Goal: Task Accomplishment & Management: Use online tool/utility

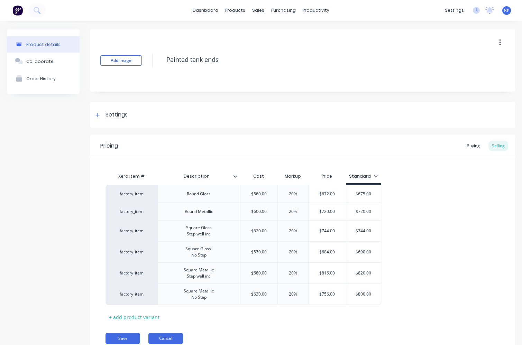
click at [157, 336] on button "Cancel" at bounding box center [165, 338] width 35 height 11
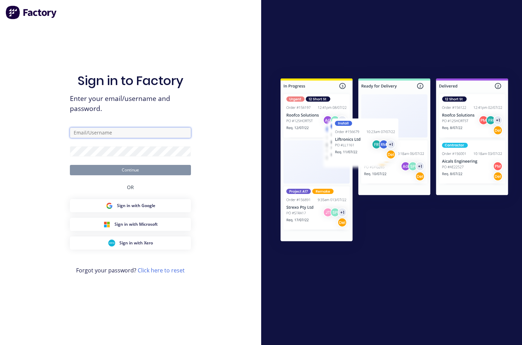
type input "trucking@mechlec.com.au"
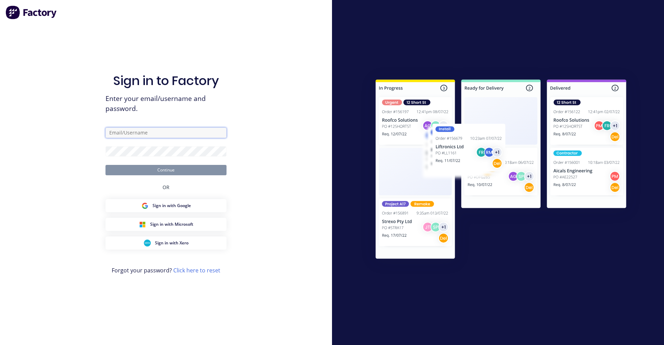
type input "[EMAIL_ADDRESS][DOMAIN_NAME]"
click at [162, 172] on button "Continue" at bounding box center [166, 170] width 121 height 10
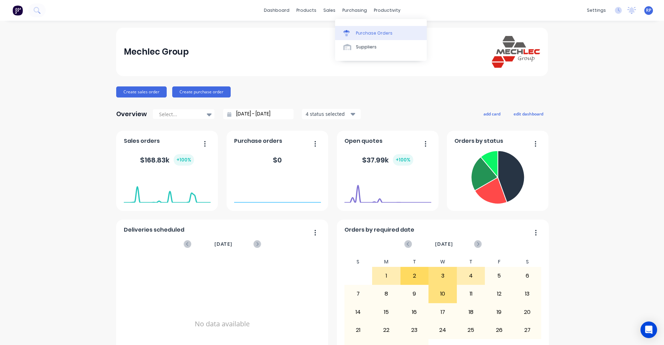
click at [369, 32] on div "Purchase Orders" at bounding box center [374, 33] width 37 height 6
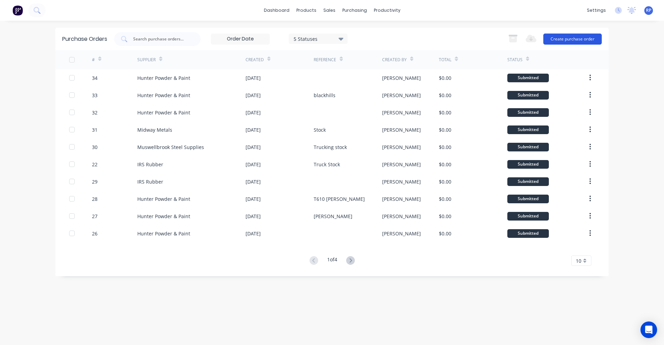
click at [587, 33] on div "Export to Excel (XLSX) Create purchase order" at bounding box center [553, 39] width 97 height 14
click at [588, 44] on button "Create purchase order" at bounding box center [572, 39] width 58 height 11
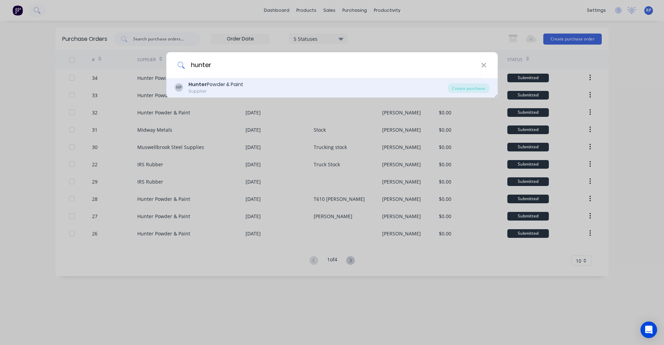
type input "hunter"
click at [328, 86] on div "HP Hunter Powder & Paint Supplier" at bounding box center [311, 87] width 273 height 13
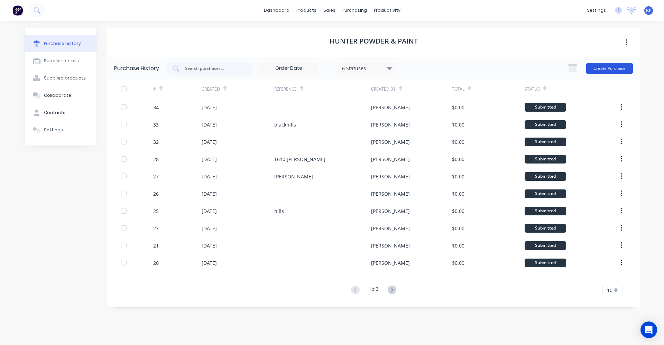
click at [617, 69] on button "Create Purchase" at bounding box center [609, 68] width 47 height 11
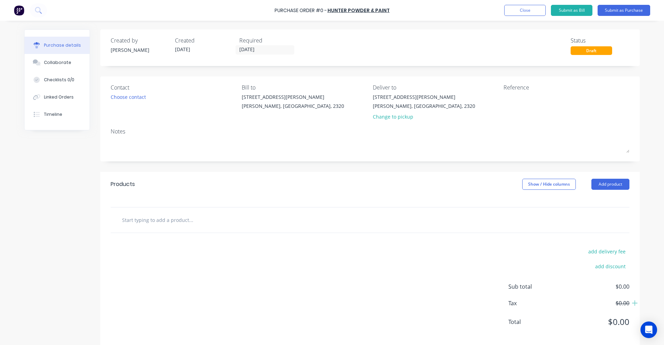
drag, startPoint x: 226, startPoint y: 223, endPoint x: 229, endPoint y: 218, distance: 6.7
click at [227, 222] on input "text" at bounding box center [191, 220] width 138 height 14
click at [385, 116] on div "Change to pickup" at bounding box center [424, 116] width 102 height 7
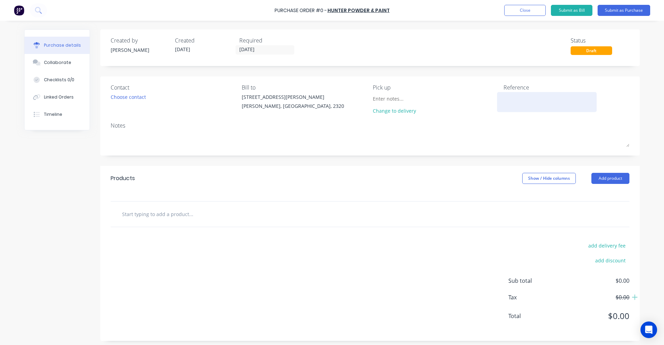
click at [517, 102] on textarea at bounding box center [547, 101] width 86 height 16
click at [128, 98] on div "Choose contact" at bounding box center [128, 96] width 35 height 7
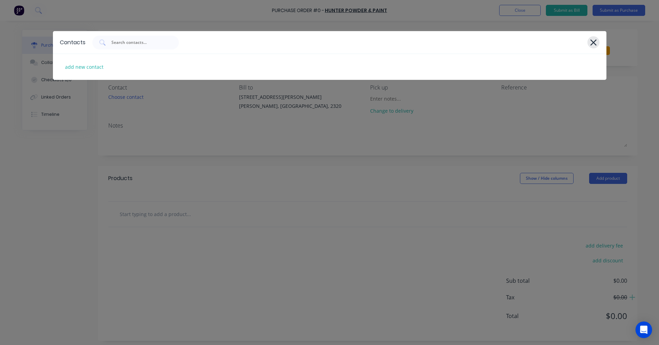
click at [595, 44] on icon at bounding box center [593, 42] width 6 height 6
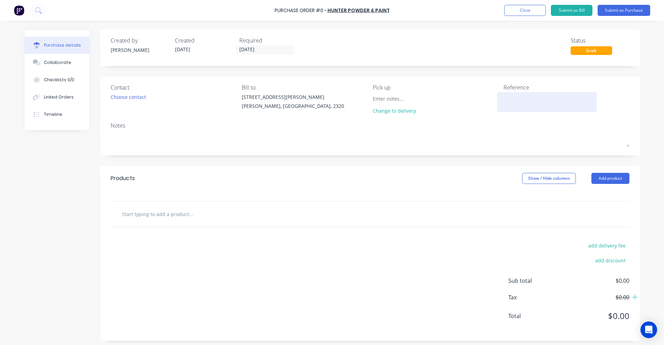
click at [514, 105] on textarea at bounding box center [547, 101] width 86 height 16
type textarea "[PERSON_NAME] T610"
click at [341, 220] on div at bounding box center [370, 214] width 508 height 14
click at [154, 217] on input "text" at bounding box center [191, 214] width 138 height 14
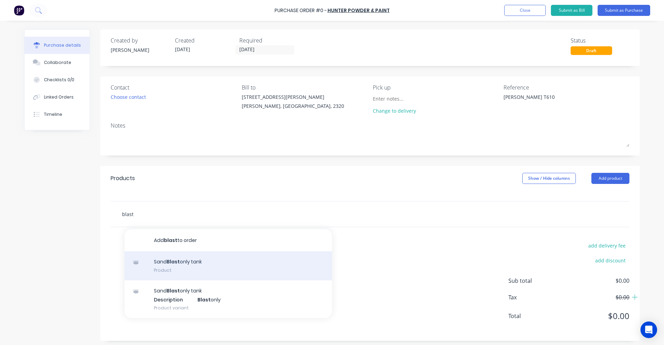
type input "blast"
click at [207, 262] on div "Sand Blast only tank Product" at bounding box center [229, 265] width 208 height 29
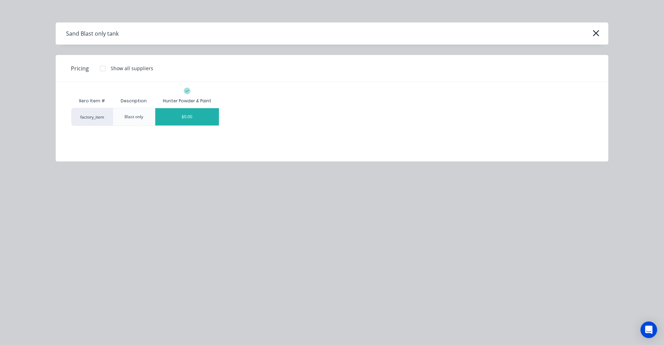
click at [189, 118] on div "$0.00" at bounding box center [187, 116] width 64 height 17
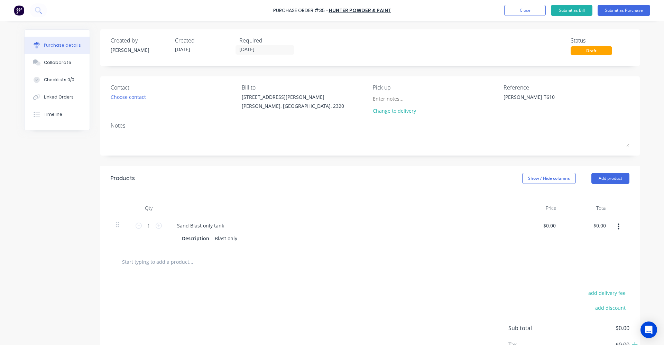
click at [164, 265] on input "text" at bounding box center [191, 262] width 138 height 14
type input "p"
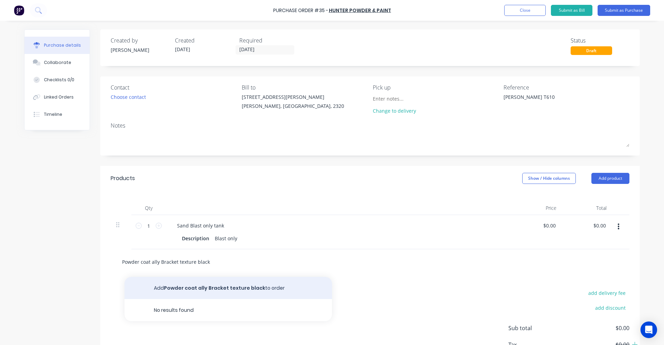
type input "Powder coat ally Bracket texture black"
click at [202, 291] on button "Add Powder coat ally Bracket texture black to order" at bounding box center [229, 288] width 208 height 22
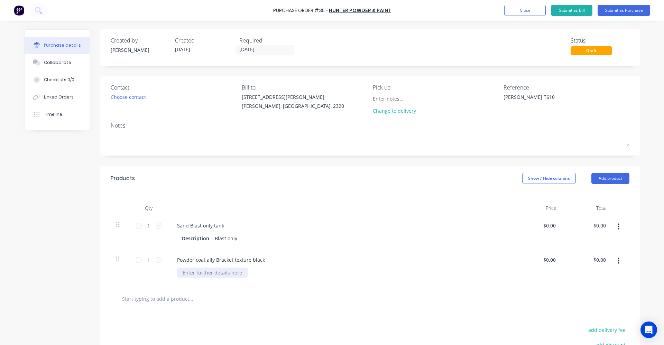
click at [228, 276] on div at bounding box center [212, 273] width 71 height 10
click at [613, 6] on button "Submit as Purchase" at bounding box center [624, 10] width 53 height 11
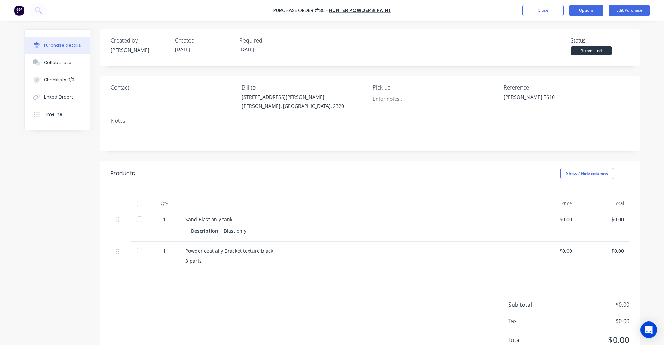
click at [588, 9] on button "Options" at bounding box center [586, 10] width 35 height 11
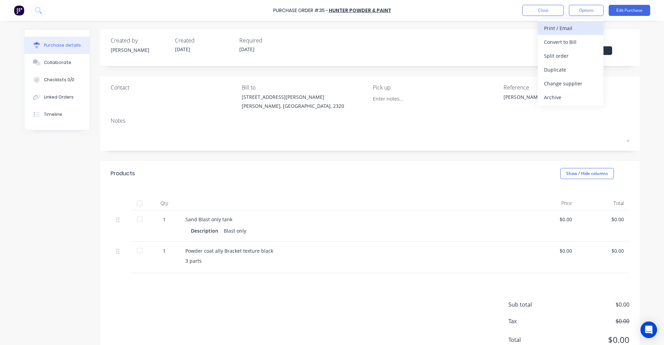
click at [571, 30] on div "Print / Email" at bounding box center [570, 28] width 53 height 10
click at [579, 54] on div "Without pricing" at bounding box center [570, 56] width 53 height 10
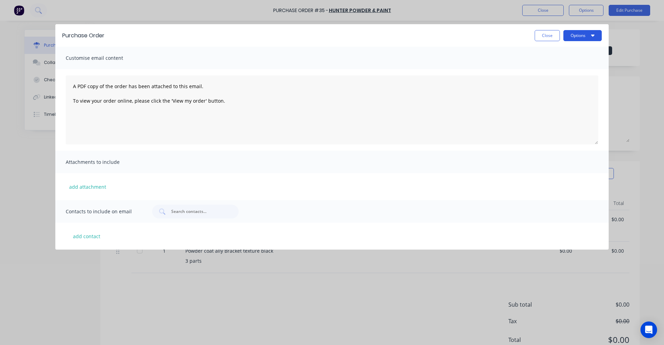
click at [580, 33] on button "Options" at bounding box center [583, 35] width 38 height 11
click at [553, 54] on div "Print" at bounding box center [568, 53] width 53 height 10
click at [538, 36] on button "Close" at bounding box center [547, 35] width 25 height 11
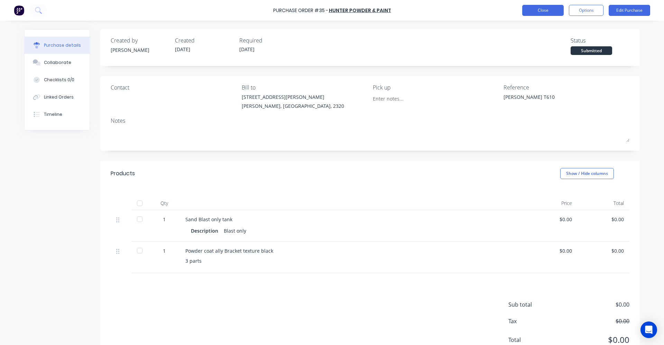
click at [552, 10] on button "Close" at bounding box center [543, 10] width 42 height 11
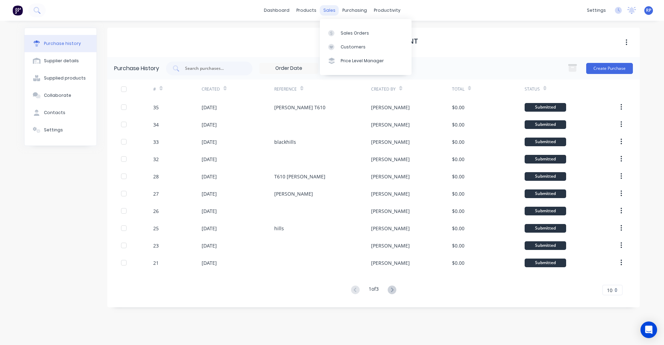
click at [330, 10] on div "sales" at bounding box center [329, 10] width 19 height 10
click at [351, 37] on link "Sales Orders" at bounding box center [366, 33] width 92 height 14
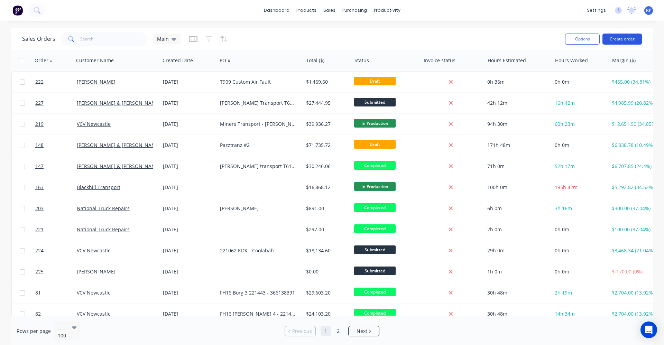
click at [629, 40] on button "Create order" at bounding box center [622, 39] width 39 height 11
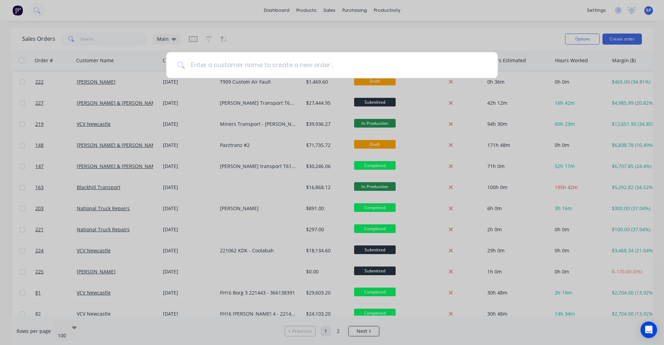
click at [327, 60] on input at bounding box center [336, 65] width 302 height 26
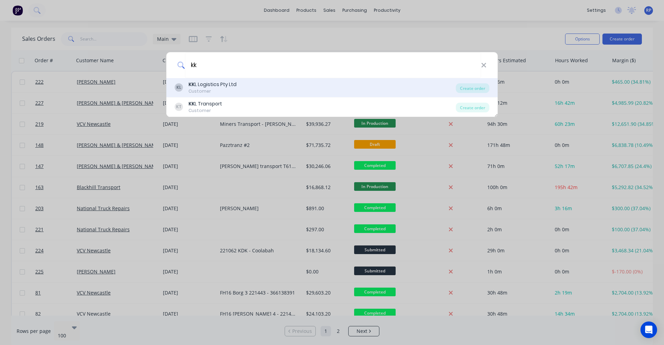
type input "kk"
click at [282, 84] on div "KL KK L Logistics Pty Ltd Customer" at bounding box center [315, 87] width 281 height 13
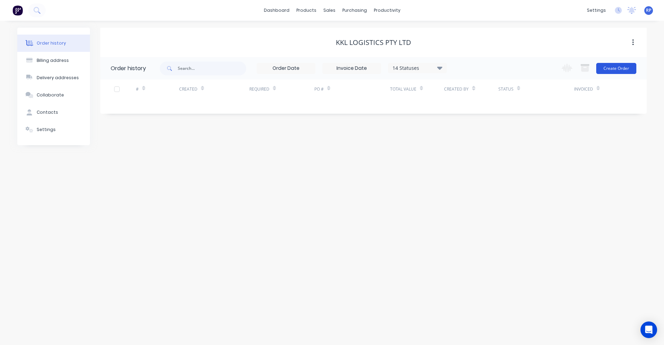
click at [612, 67] on button "Create Order" at bounding box center [616, 68] width 40 height 11
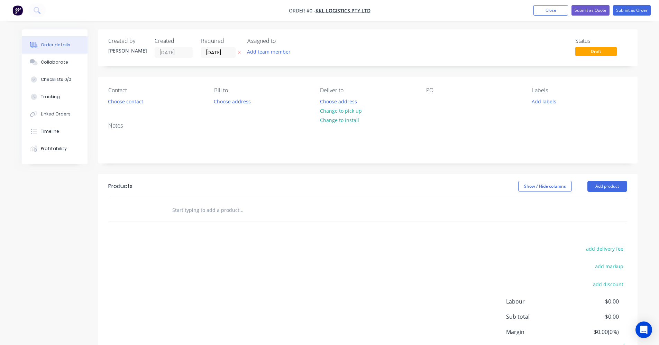
click at [260, 204] on input "text" at bounding box center [241, 210] width 138 height 14
click at [247, 210] on input "text" at bounding box center [241, 210] width 138 height 14
click at [224, 210] on input "text" at bounding box center [241, 210] width 138 height 14
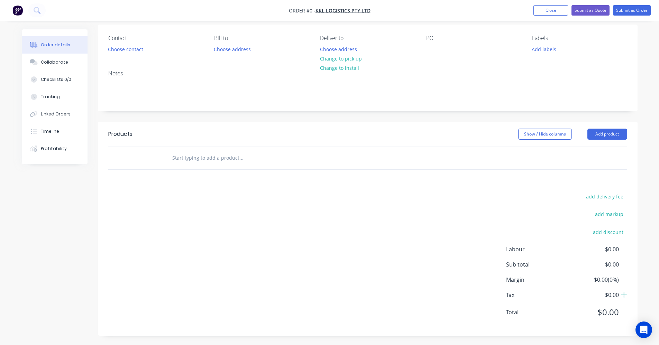
scroll to position [53, 0]
click at [619, 134] on button "Add product" at bounding box center [607, 133] width 40 height 11
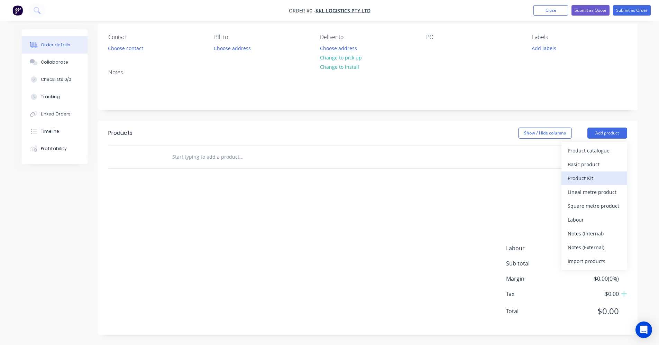
click at [602, 176] on div "Product Kit" at bounding box center [594, 178] width 53 height 10
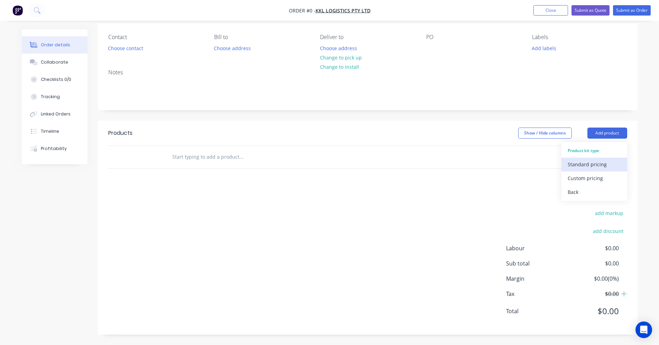
click at [601, 165] on div "Standard pricing" at bounding box center [594, 164] width 53 height 10
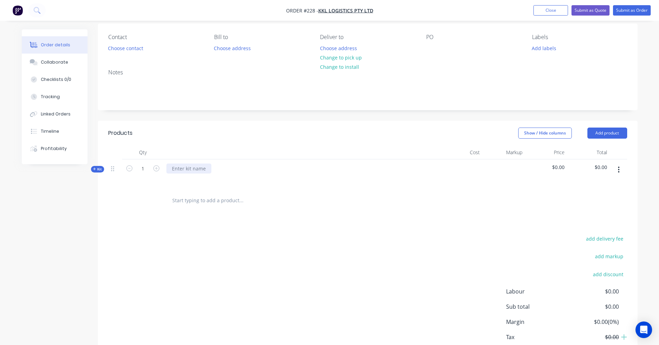
click at [196, 170] on div at bounding box center [188, 169] width 45 height 10
click at [619, 172] on icon "button" at bounding box center [618, 170] width 1 height 6
click at [600, 204] on div "Add product to kit" at bounding box center [594, 202] width 53 height 10
click at [643, 331] on icon "Open Intercom Messenger" at bounding box center [644, 330] width 8 height 9
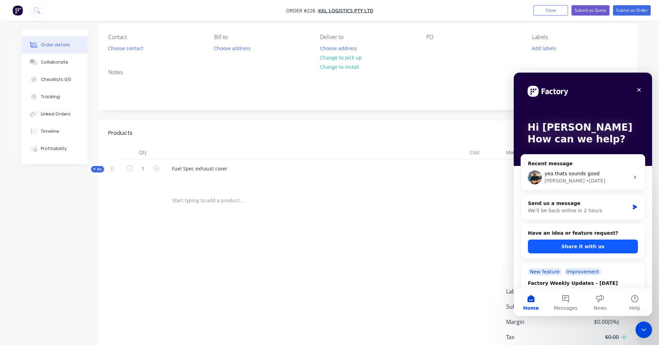
click at [569, 247] on button "Share it with us" at bounding box center [583, 247] width 110 height 14
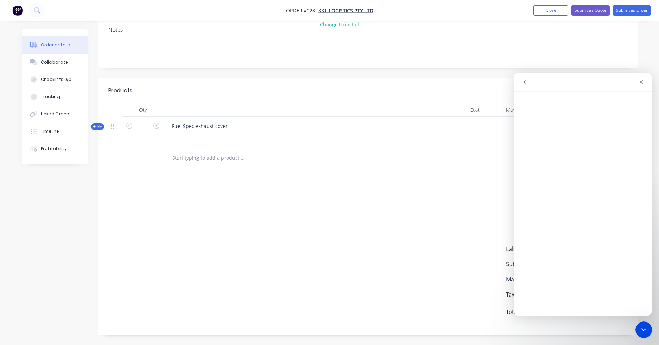
scroll to position [97, 0]
drag, startPoint x: 580, startPoint y: 81, endPoint x: 557, endPoint y: 82, distance: 23.6
click at [557, 82] on div "Intercom messenger" at bounding box center [582, 81] width 129 height 13
click at [641, 84] on icon "Close" at bounding box center [642, 82] width 6 height 6
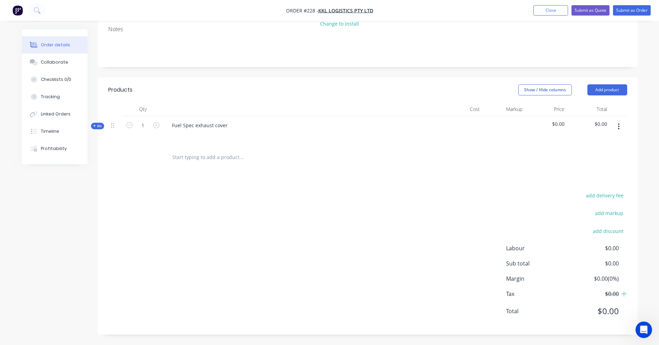
click at [614, 127] on button "button" at bounding box center [619, 126] width 16 height 12
click at [605, 160] on div "Add product to kit" at bounding box center [594, 159] width 53 height 10
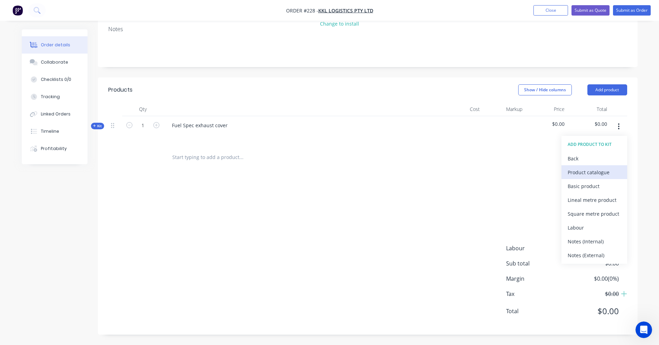
click at [605, 174] on div "Product catalogue" at bounding box center [594, 172] width 53 height 10
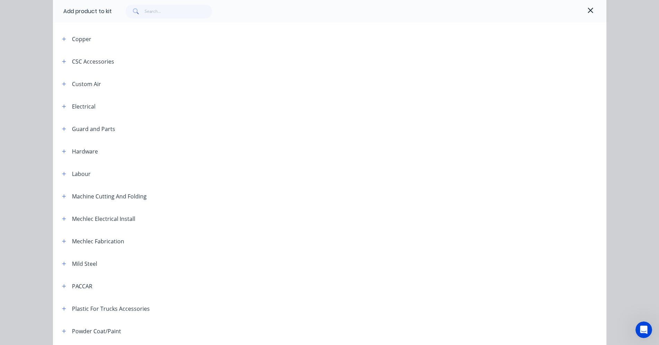
scroll to position [278, 0]
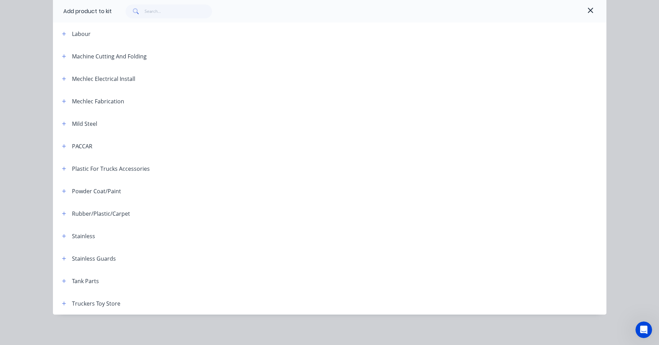
drag, startPoint x: 62, startPoint y: 237, endPoint x: 68, endPoint y: 241, distance: 7.0
click at [63, 238] on icon "button" at bounding box center [64, 236] width 4 height 5
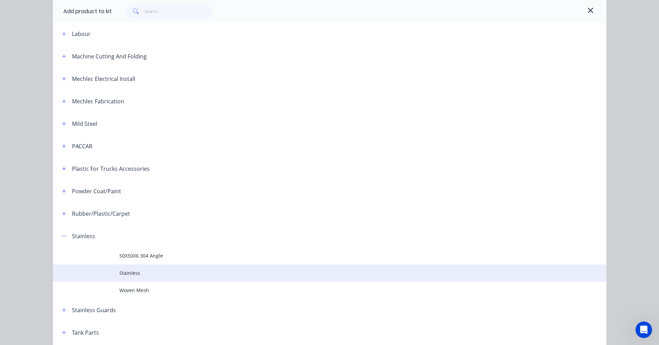
click at [136, 278] on td "Stainless" at bounding box center [362, 273] width 487 height 17
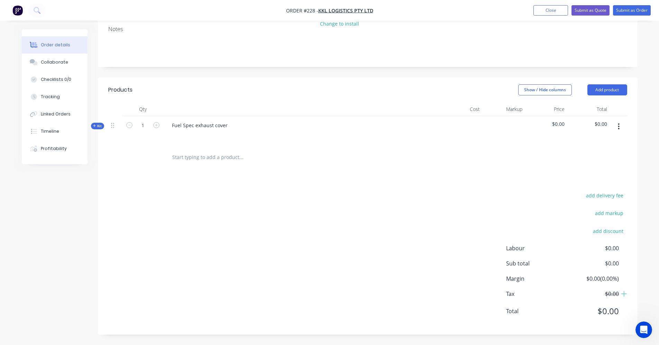
click at [621, 126] on button "button" at bounding box center [619, 126] width 16 height 12
click at [595, 158] on div "Add product to kit" at bounding box center [594, 159] width 53 height 10
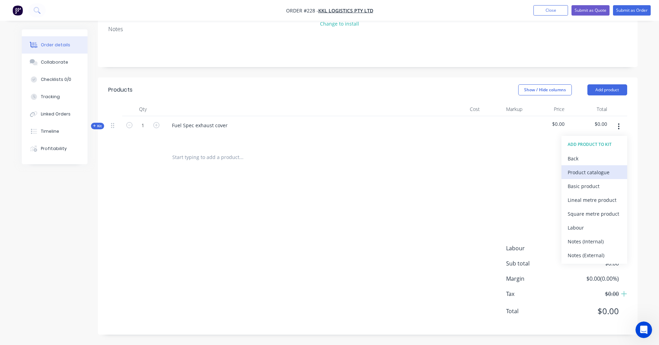
click at [590, 175] on div "Product catalogue" at bounding box center [594, 172] width 53 height 10
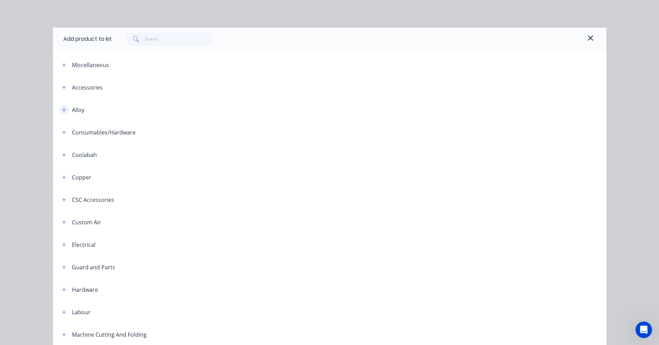
click at [64, 110] on button "button" at bounding box center [64, 110] width 9 height 9
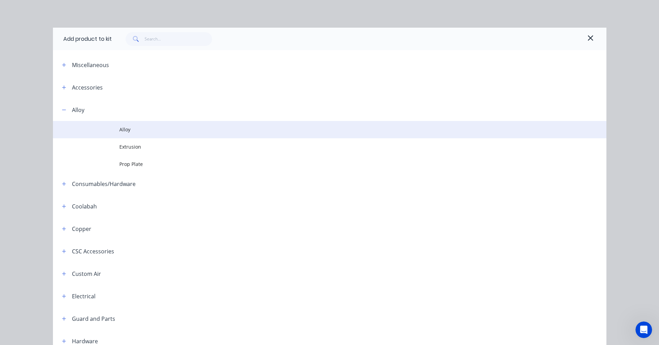
click at [116, 126] on td at bounding box center [86, 129] width 66 height 17
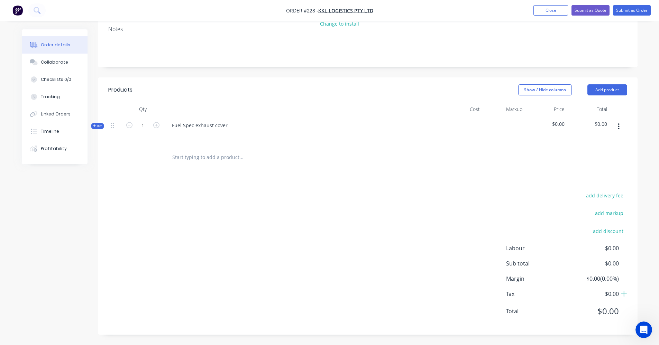
click at [620, 129] on icon "button" at bounding box center [619, 127] width 2 height 8
click at [618, 155] on div "Add product to kit" at bounding box center [594, 159] width 53 height 10
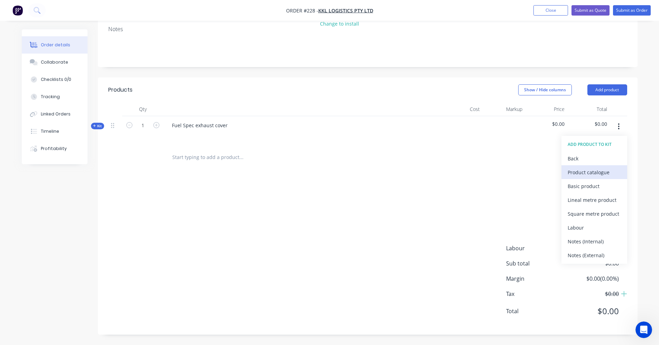
click at [605, 174] on div "Product catalogue" at bounding box center [594, 172] width 53 height 10
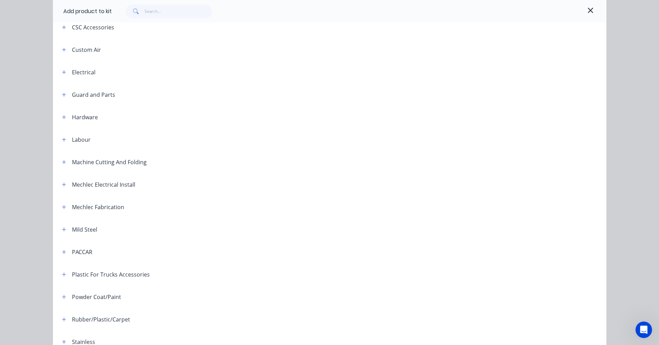
scroll to position [173, 0]
click at [62, 162] on icon "button" at bounding box center [64, 162] width 4 height 4
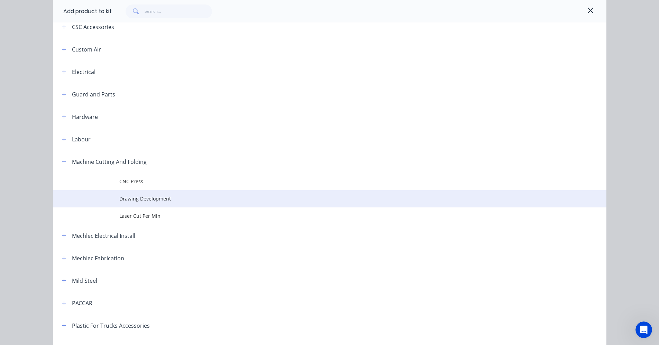
click at [132, 202] on span "Drawing Development" at bounding box center [314, 198] width 390 height 7
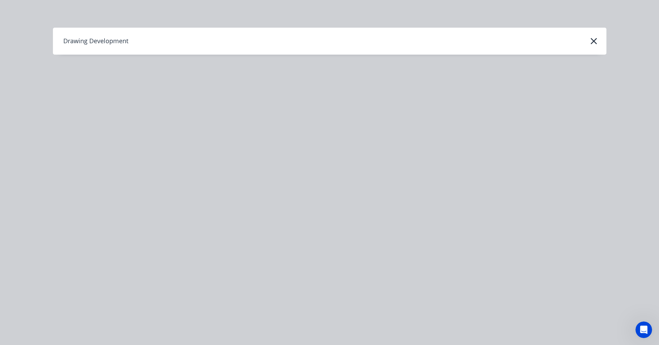
scroll to position [0, 0]
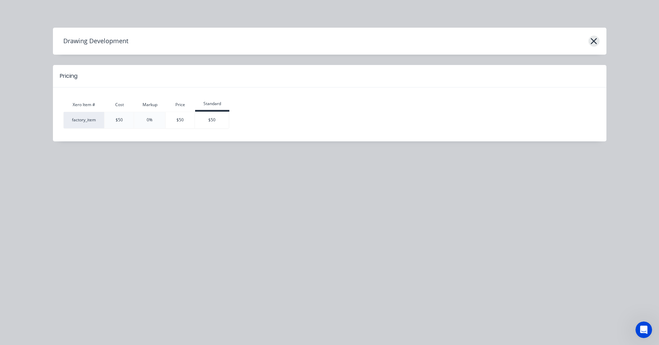
click at [595, 43] on icon "button" at bounding box center [594, 41] width 6 height 6
click at [592, 44] on icon "button" at bounding box center [593, 41] width 7 height 10
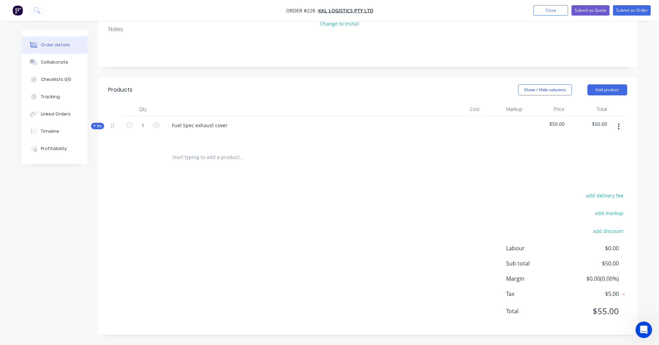
click at [617, 128] on button "button" at bounding box center [619, 126] width 16 height 12
click at [607, 158] on div "Add product to kit" at bounding box center [594, 159] width 53 height 10
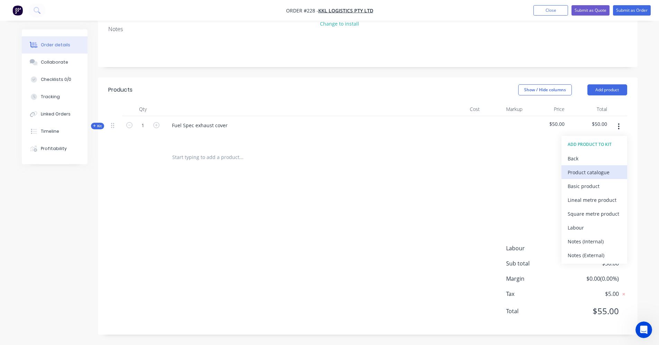
click at [587, 172] on div "Product catalogue" at bounding box center [594, 172] width 53 height 10
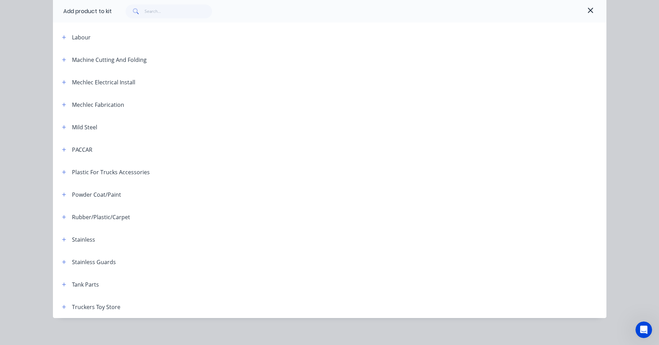
scroll to position [277, 0]
click at [63, 59] on icon "button" at bounding box center [64, 58] width 4 height 5
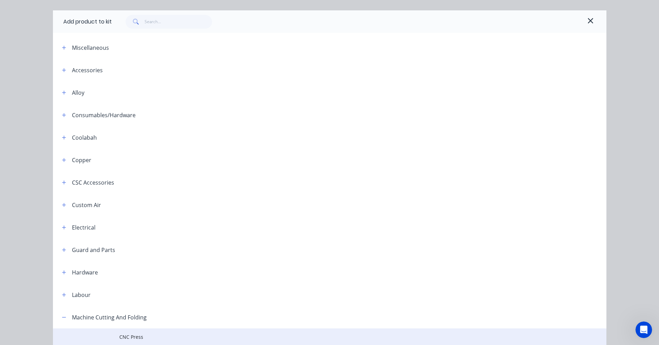
scroll to position [0, 0]
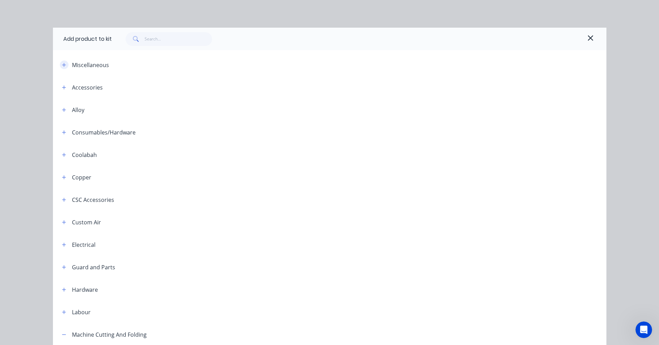
click at [62, 64] on icon "button" at bounding box center [64, 65] width 4 height 4
click at [80, 64] on div "Miscellaneous" at bounding box center [90, 65] width 37 height 8
click at [63, 63] on icon "button" at bounding box center [64, 65] width 4 height 5
click at [62, 63] on icon "button" at bounding box center [64, 65] width 4 height 5
click at [62, 64] on icon "button" at bounding box center [64, 65] width 4 height 5
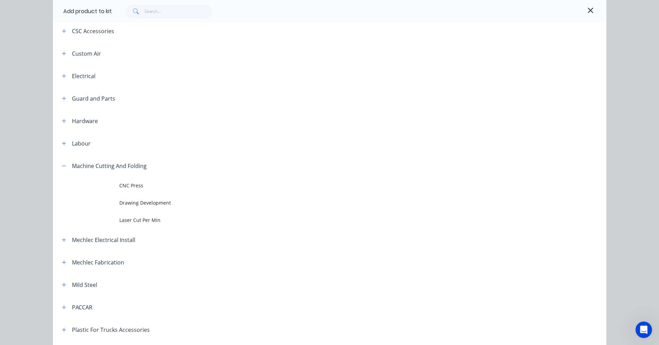
scroll to position [208, 0]
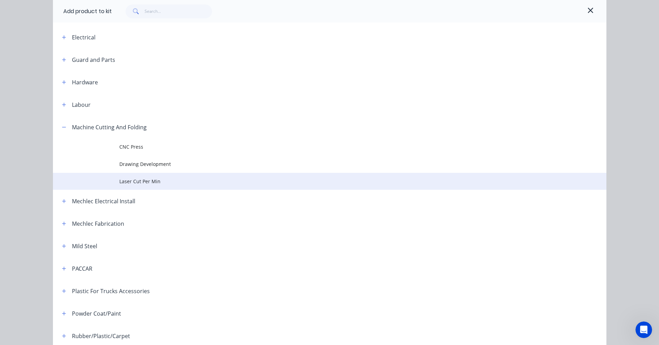
click at [126, 183] on span "Laser Cut Per Min" at bounding box center [314, 181] width 390 height 7
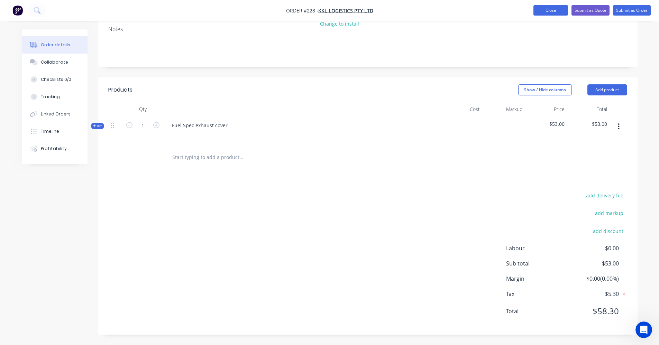
click at [565, 7] on button "Close" at bounding box center [550, 10] width 35 height 10
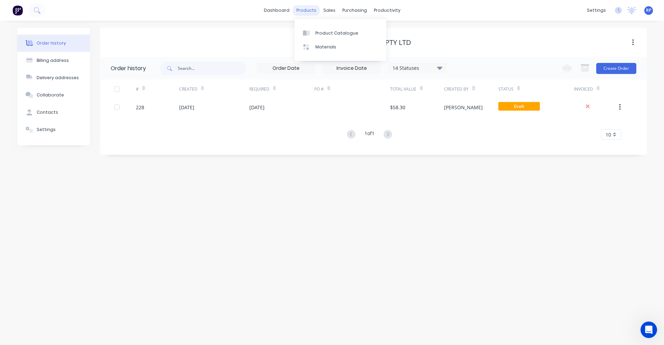
click at [315, 15] on div "products" at bounding box center [306, 10] width 27 height 10
click at [333, 37] on link "Product Catalogue" at bounding box center [341, 33] width 92 height 14
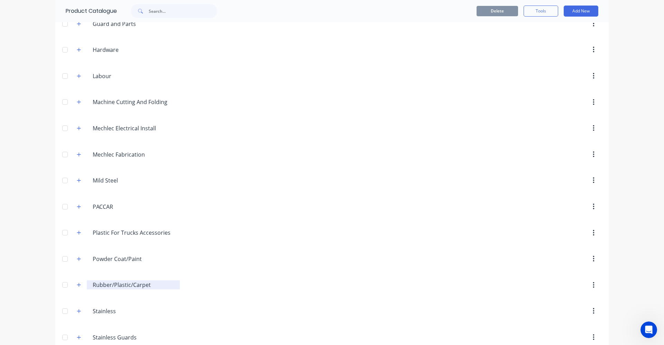
scroll to position [266, 0]
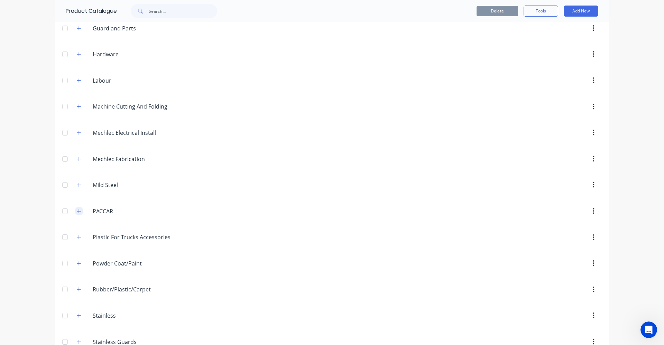
click at [79, 211] on button "button" at bounding box center [79, 211] width 9 height 9
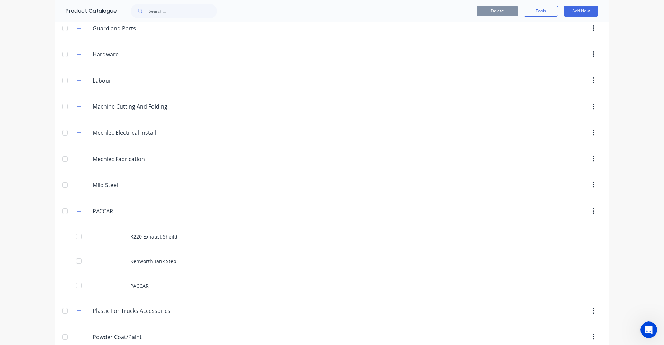
click at [593, 211] on button "button" at bounding box center [594, 211] width 16 height 12
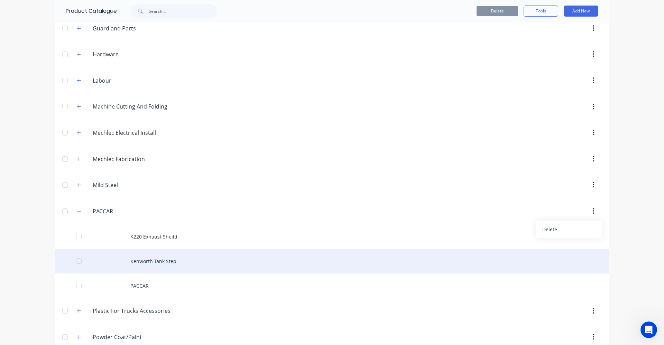
click at [335, 251] on div "Kenworth Tank Step" at bounding box center [331, 261] width 553 height 25
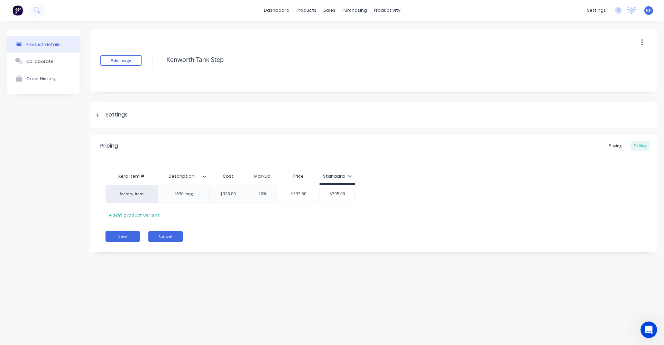
click at [171, 237] on button "Cancel" at bounding box center [165, 236] width 35 height 11
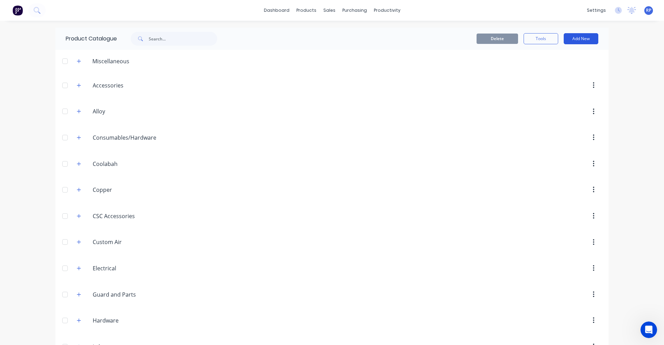
click at [571, 36] on button "Add New" at bounding box center [581, 38] width 35 height 11
click at [569, 67] on div "Product" at bounding box center [565, 70] width 53 height 10
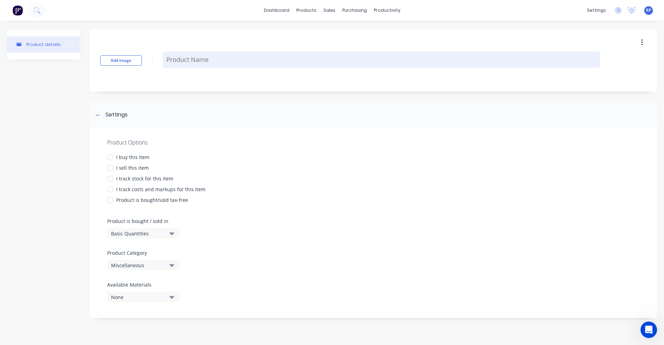
click at [215, 58] on textarea at bounding box center [381, 60] width 437 height 16
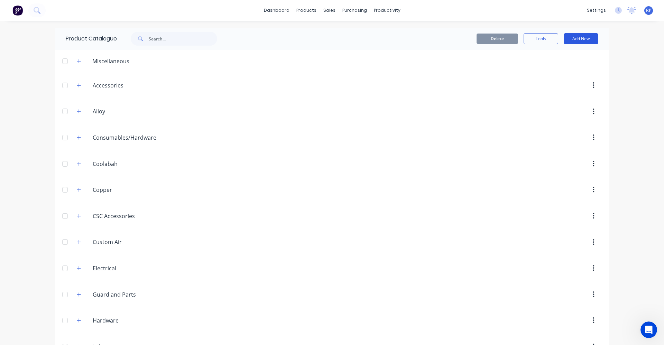
click at [589, 37] on button "Add New" at bounding box center [581, 38] width 35 height 11
click at [577, 87] on div "Product Kit" at bounding box center [565, 84] width 53 height 10
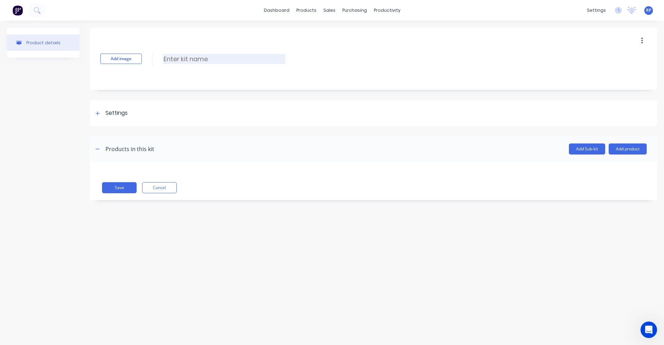
click at [184, 59] on input at bounding box center [224, 59] width 122 height 10
type input "Kenworth side bonnet grill"
click at [98, 114] on icon at bounding box center [98, 113] width 4 height 4
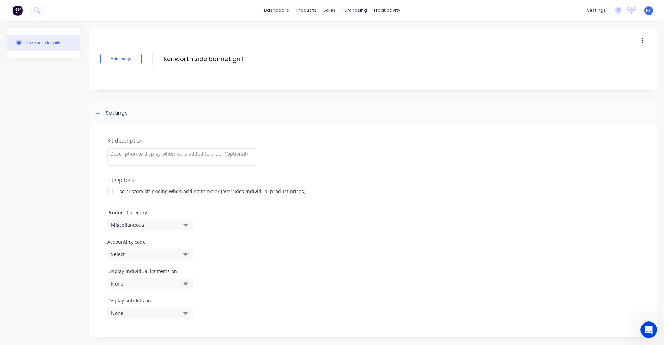
scroll to position [35, 0]
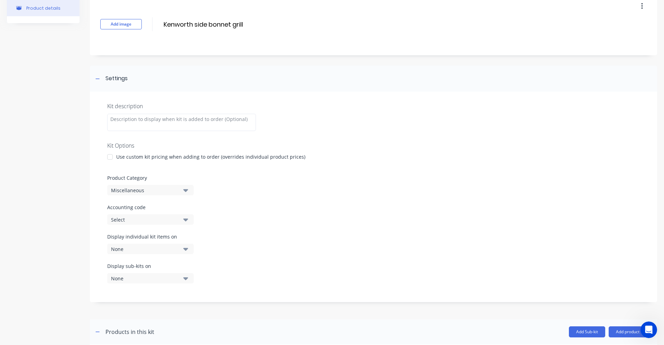
click at [110, 157] on div at bounding box center [110, 157] width 14 height 14
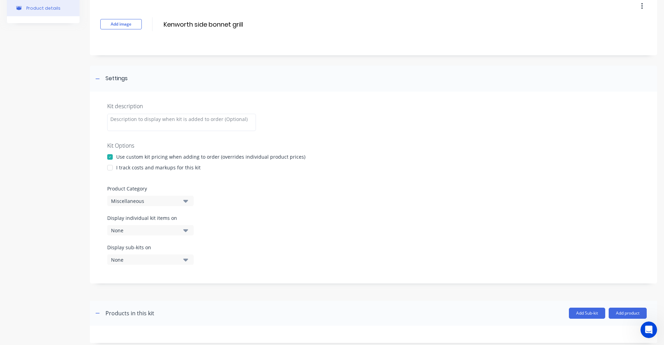
click at [109, 158] on div at bounding box center [110, 157] width 14 height 14
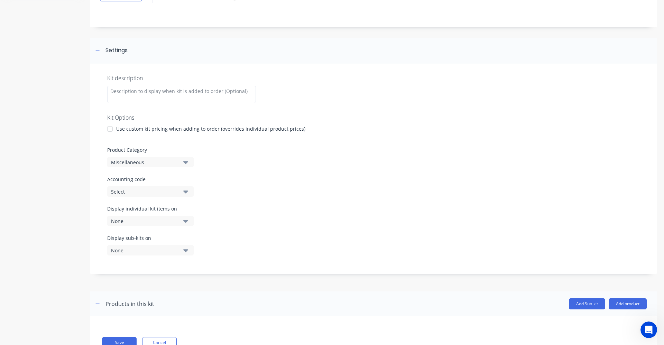
scroll to position [90, 0]
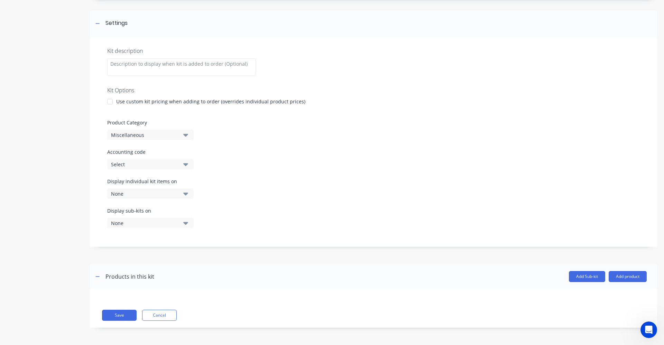
click at [189, 136] on button "Miscellaneous" at bounding box center [150, 135] width 86 height 10
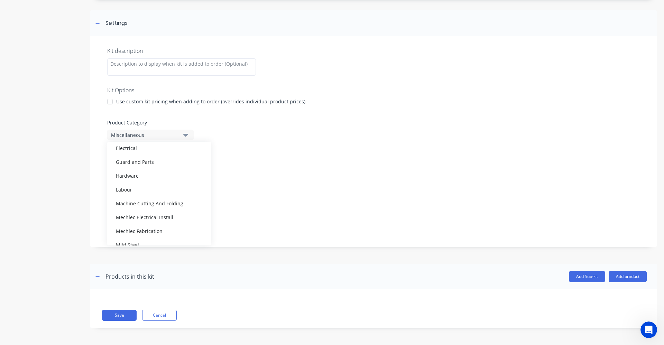
scroll to position [138, 0]
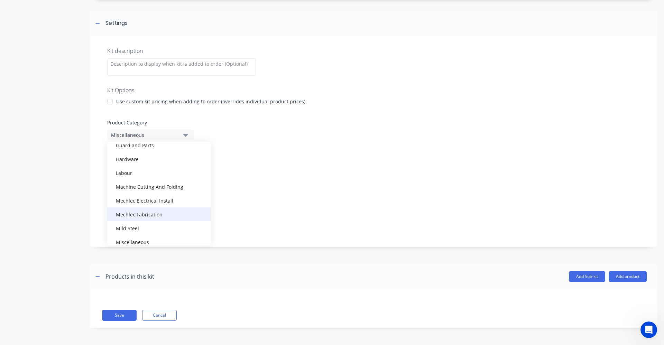
click at [159, 219] on div "Mechlec Fabrication" at bounding box center [159, 215] width 104 height 14
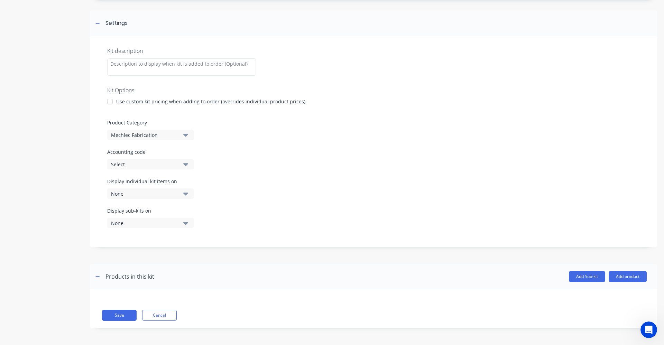
click at [187, 166] on icon "button" at bounding box center [185, 165] width 5 height 8
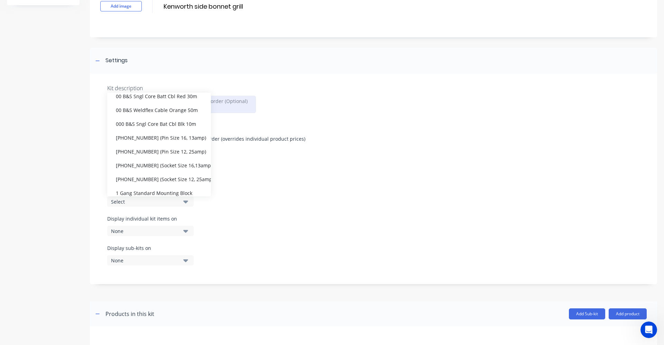
scroll to position [0, 0]
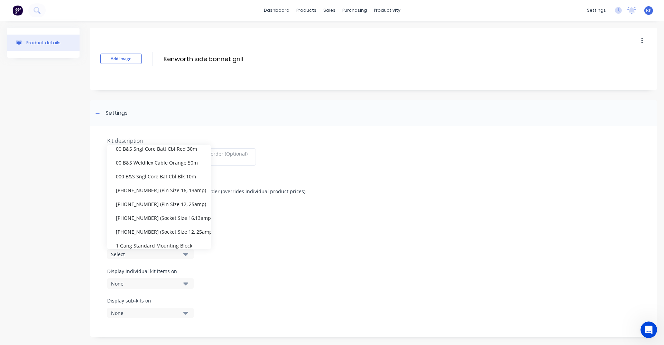
click at [320, 231] on div "Kit description Kit Options Use custom kit pricing when adding to order (overri…" at bounding box center [373, 231] width 567 height 211
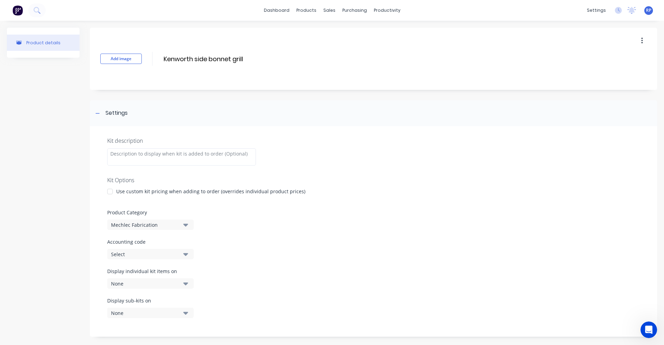
scroll to position [69, 0]
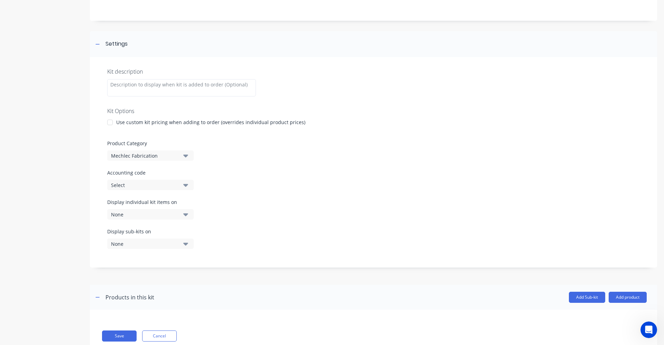
click at [189, 181] on button "Select" at bounding box center [150, 185] width 86 height 10
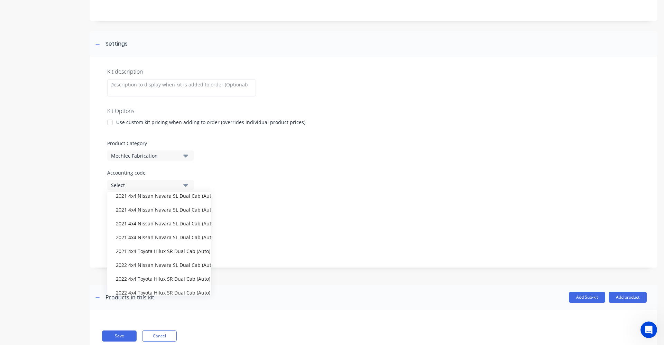
scroll to position [2975, 0]
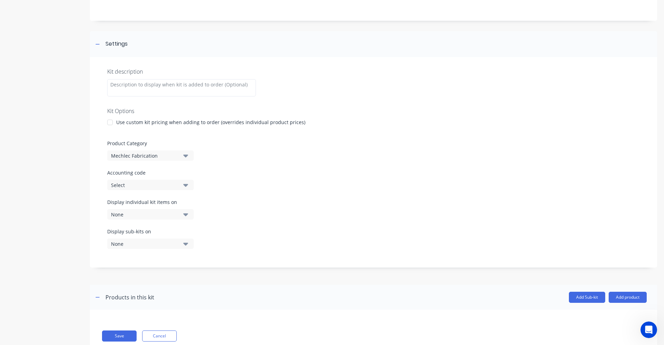
click at [109, 122] on div at bounding box center [110, 123] width 14 height 14
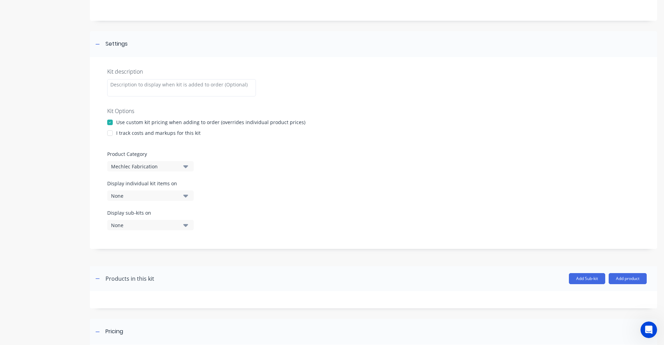
click at [112, 136] on div at bounding box center [110, 133] width 14 height 14
click at [111, 134] on div at bounding box center [110, 133] width 14 height 14
click at [109, 122] on div at bounding box center [110, 123] width 14 height 14
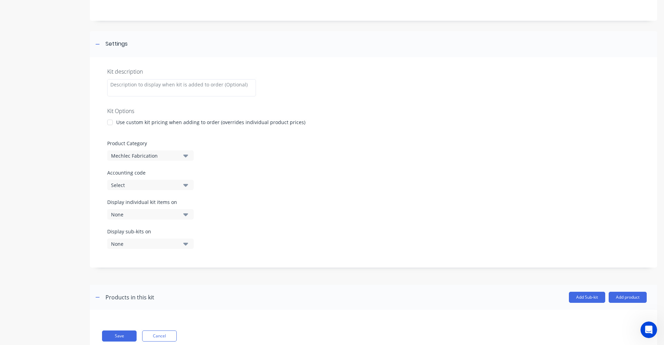
click at [109, 122] on div at bounding box center [110, 123] width 14 height 14
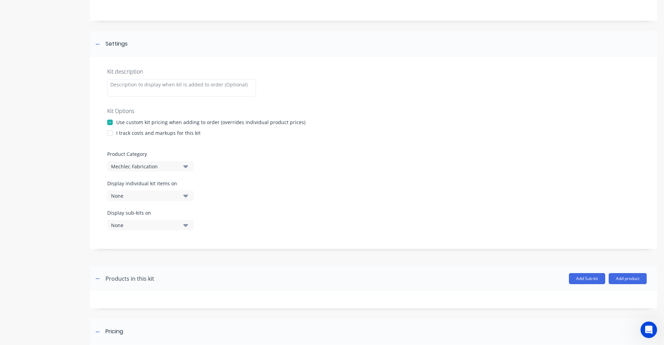
click at [109, 134] on div at bounding box center [110, 133] width 14 height 14
click at [185, 194] on icon "button" at bounding box center [185, 196] width 5 height 8
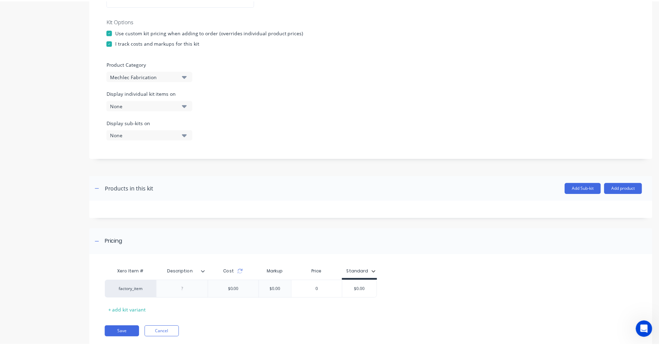
scroll to position [180, 0]
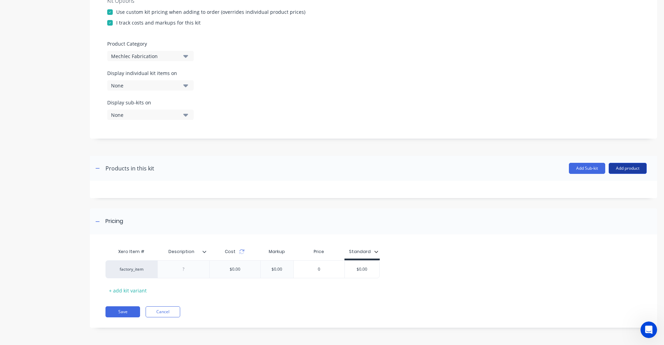
click at [628, 167] on button "Add product" at bounding box center [628, 168] width 38 height 11
click at [608, 183] on div "Product catalogue" at bounding box center [613, 186] width 53 height 10
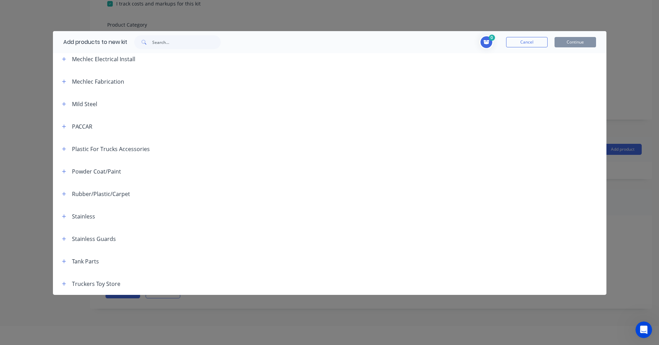
scroll to position [35, 0]
click at [61, 217] on button "button" at bounding box center [64, 216] width 9 height 9
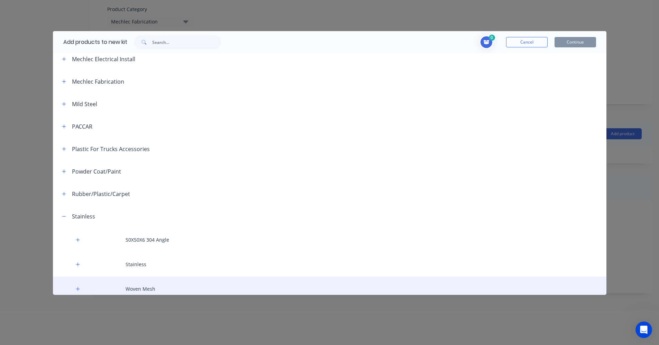
scroll to position [372, 0]
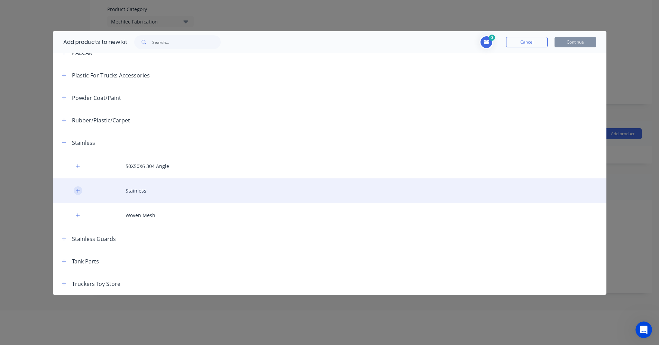
click at [80, 192] on icon "button" at bounding box center [78, 191] width 4 height 5
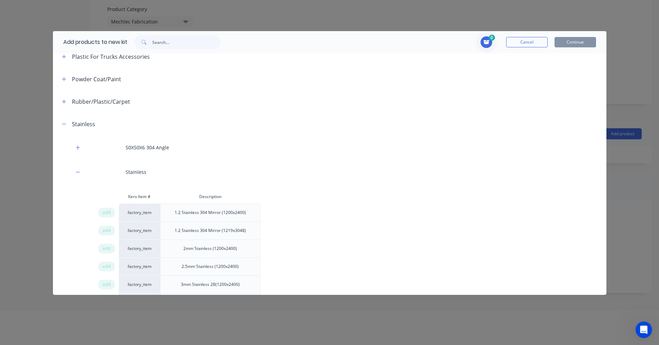
scroll to position [475, 0]
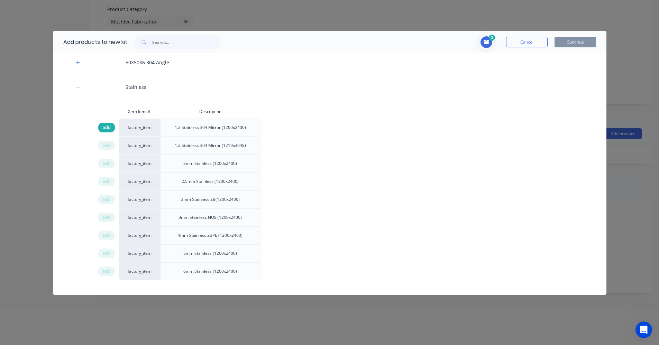
click at [106, 128] on span "add" at bounding box center [106, 127] width 8 height 7
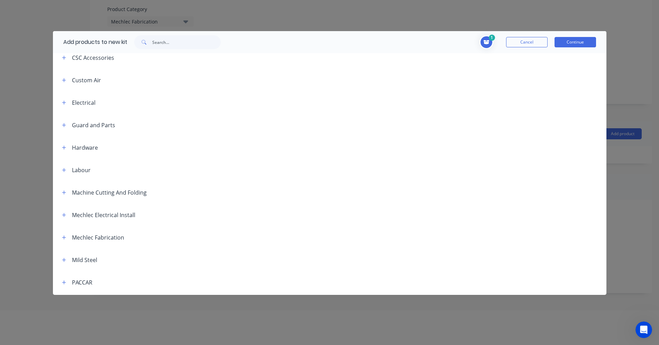
scroll to position [114, 0]
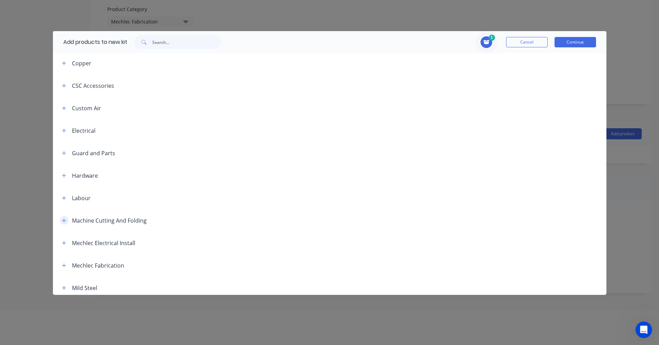
click at [62, 220] on icon "button" at bounding box center [64, 221] width 4 height 4
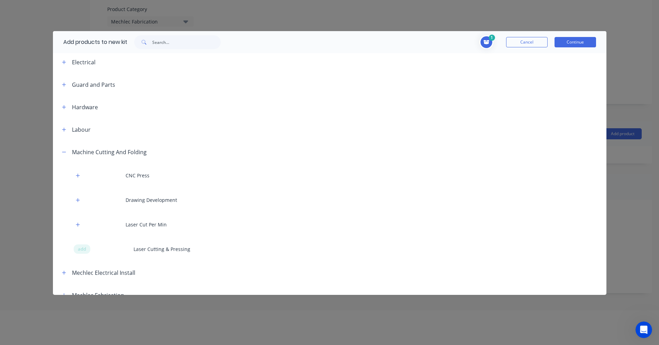
scroll to position [183, 0]
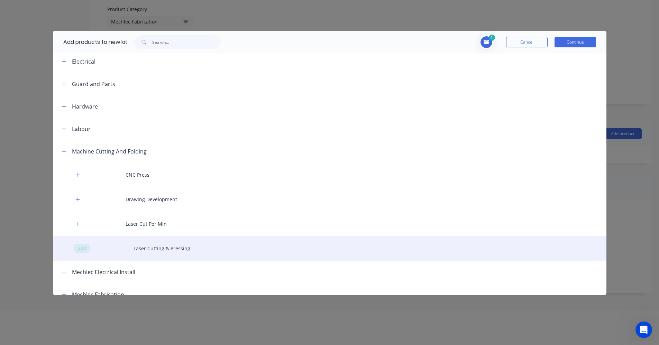
click at [156, 250] on div "add Laser Cutting & Pressing" at bounding box center [329, 248] width 553 height 25
click at [86, 248] on div "add Laser Cutting & Pressing" at bounding box center [329, 248] width 553 height 25
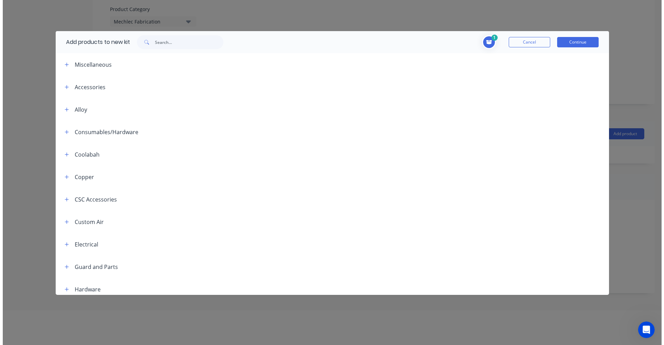
scroll to position [0, 0]
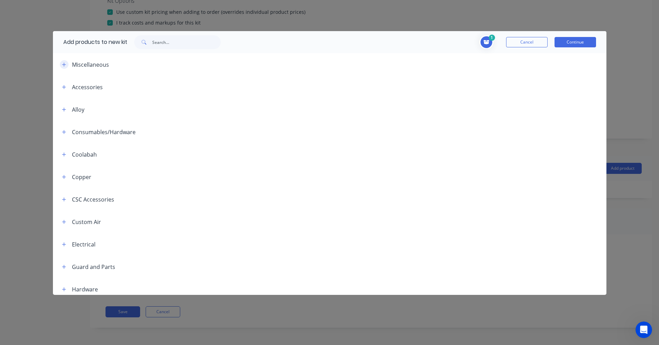
click at [63, 63] on icon "button" at bounding box center [64, 64] width 4 height 5
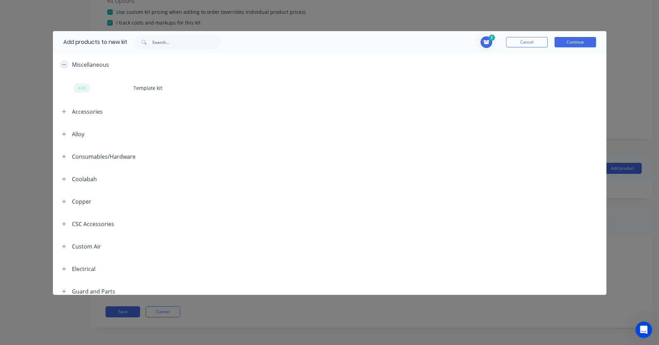
click at [63, 63] on icon "button" at bounding box center [64, 64] width 4 height 5
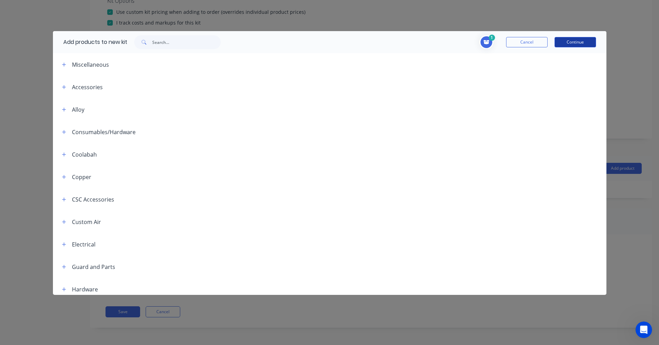
click at [564, 41] on button "Continue" at bounding box center [576, 42] width 42 height 10
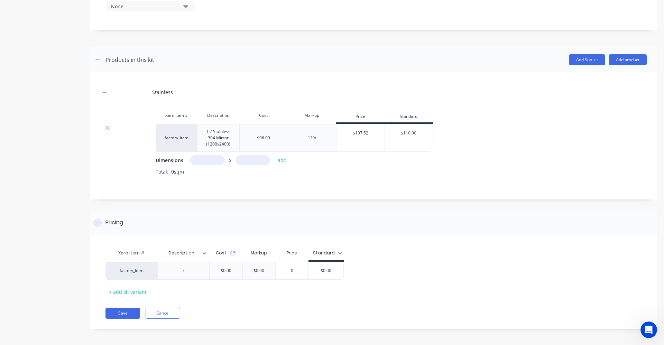
scroll to position [290, 0]
click at [104, 89] on icon "button" at bounding box center [104, 91] width 4 height 5
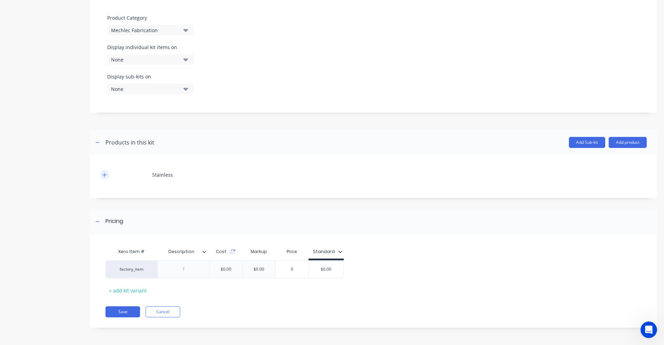
scroll to position [205, 0]
click at [104, 173] on icon "button" at bounding box center [104, 175] width 4 height 5
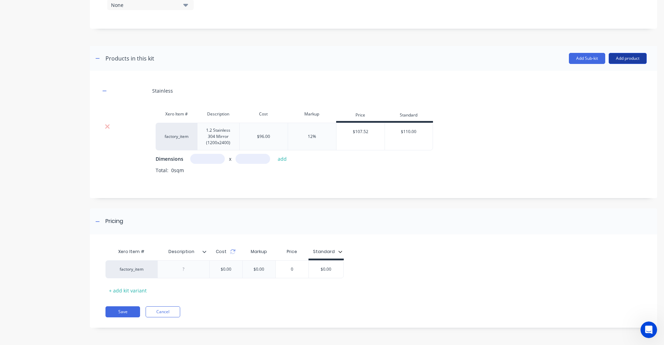
click at [620, 63] on button "Add product" at bounding box center [628, 58] width 38 height 11
click at [610, 80] on div "Product catalogue" at bounding box center [613, 76] width 53 height 10
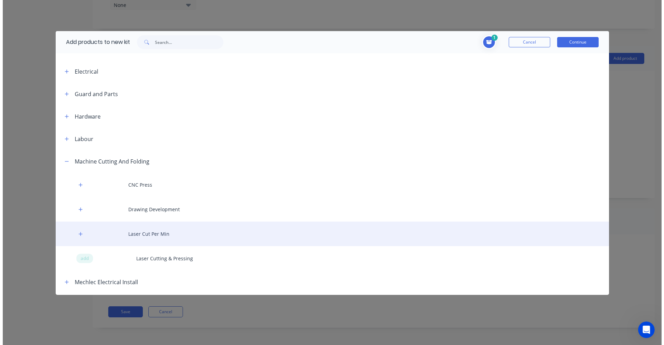
scroll to position [346, 0]
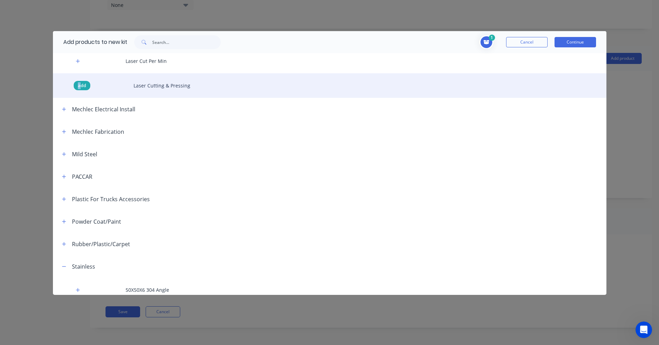
click at [79, 84] on span "add" at bounding box center [82, 85] width 8 height 7
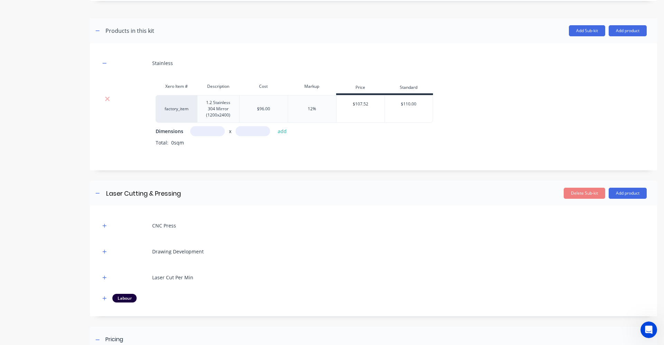
scroll to position [326, 0]
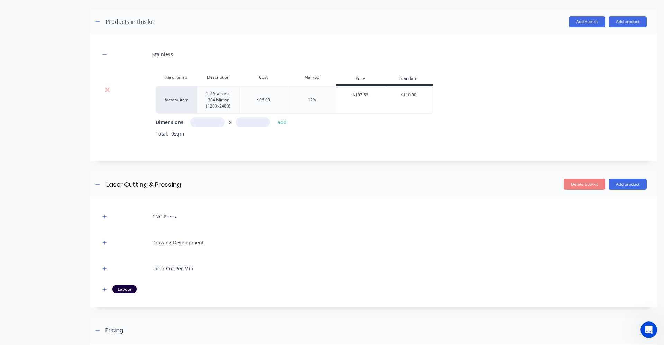
click at [252, 209] on div "CNC Press" at bounding box center [373, 216] width 547 height 19
click at [103, 215] on icon "button" at bounding box center [104, 216] width 4 height 5
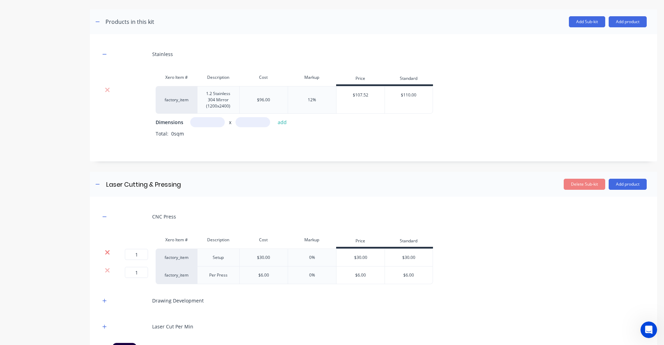
click at [108, 253] on icon at bounding box center [107, 252] width 5 height 7
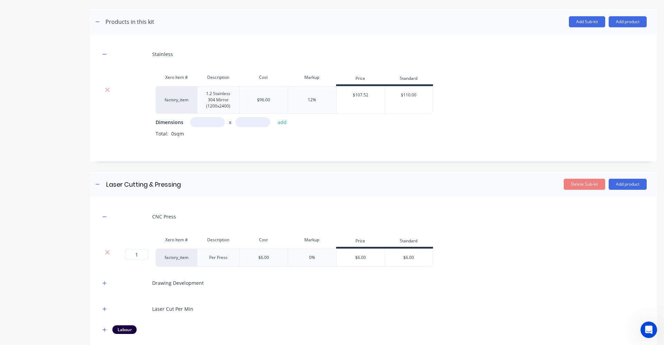
click at [106, 250] on icon at bounding box center [107, 252] width 5 height 7
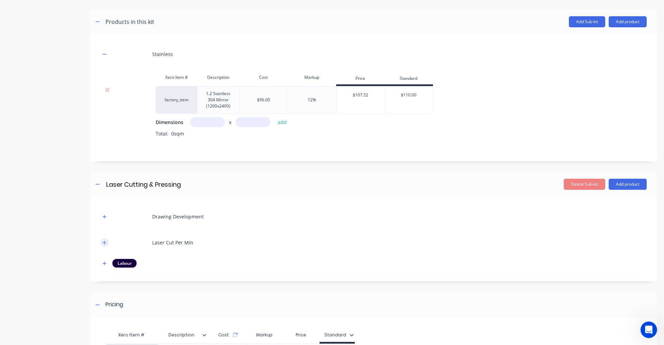
click at [107, 242] on icon "button" at bounding box center [104, 242] width 4 height 5
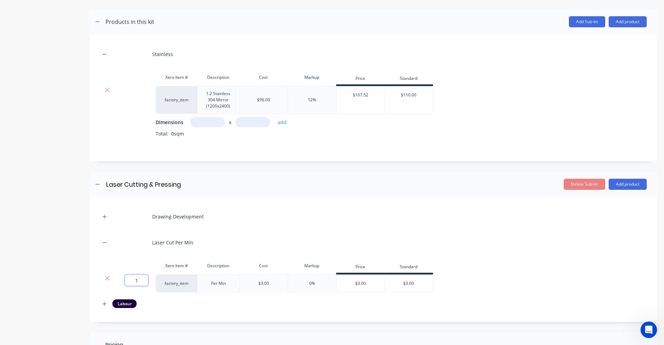
click at [142, 279] on input "1" at bounding box center [136, 280] width 23 height 11
type input "10"
drag, startPoint x: 204, startPoint y: 249, endPoint x: 208, endPoint y: 242, distance: 8.4
click at [204, 248] on div "Laser Cut Per Min" at bounding box center [373, 242] width 547 height 19
click at [103, 216] on icon "button" at bounding box center [104, 216] width 4 height 5
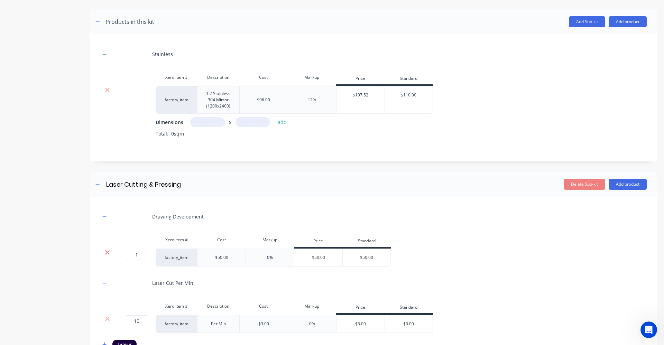
click at [110, 256] on div at bounding box center [107, 258] width 14 height 18
click at [108, 252] on icon at bounding box center [107, 252] width 5 height 7
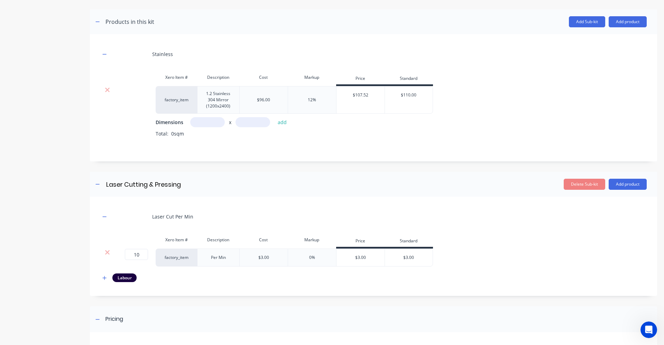
click at [282, 218] on div "Laser Cut Per Min" at bounding box center [373, 216] width 547 height 19
click at [281, 218] on div "Laser Cut Per Min" at bounding box center [373, 216] width 547 height 19
click at [218, 121] on input "text" at bounding box center [207, 122] width 35 height 10
type input "0.4m"
click at [252, 122] on input "text" at bounding box center [253, 122] width 35 height 10
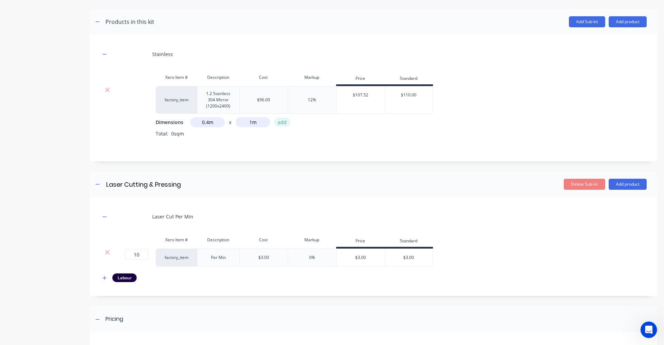
type input "1m"
click at [278, 121] on button "add" at bounding box center [282, 122] width 16 height 9
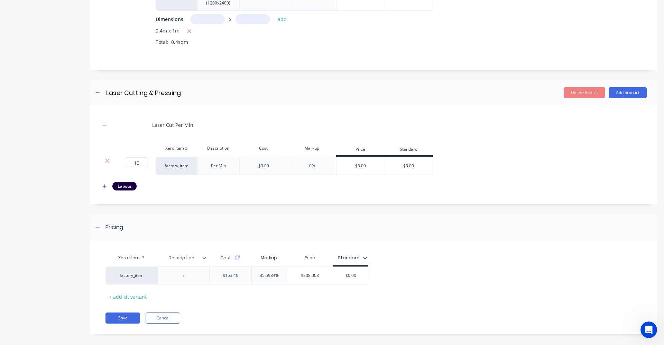
scroll to position [430, 0]
click at [612, 95] on button "Add product" at bounding box center [628, 91] width 38 height 11
drag, startPoint x: 535, startPoint y: 144, endPoint x: 514, endPoint y: 142, distance: 21.2
click at [534, 143] on div "Xero Item # Description Cost Markup Price Standard 10 10 ? factory_item Per Min…" at bounding box center [373, 158] width 547 height 34
click at [102, 185] on button "button" at bounding box center [104, 185] width 9 height 9
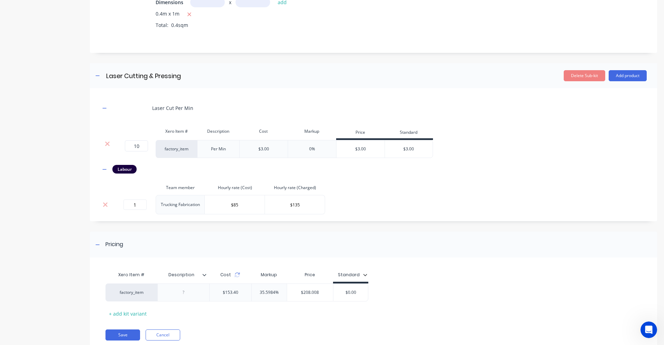
scroll to position [469, 0]
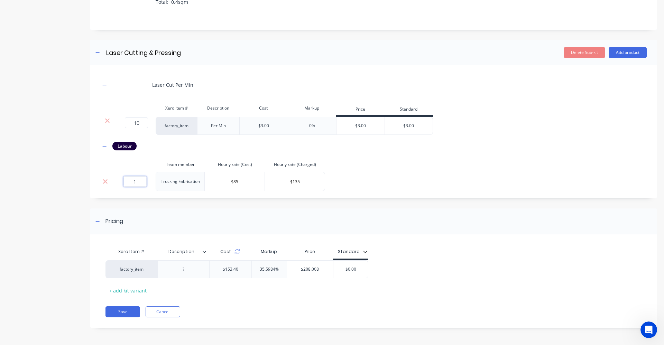
click at [143, 181] on input "1" at bounding box center [134, 181] width 23 height 10
type input "1"
type input "2"
click at [394, 169] on div "Laser Cut Per Min Xero Item # Description Cost Markup Price Standard 10 10 ? fa…" at bounding box center [373, 133] width 547 height 116
click at [216, 221] on div "Pricing" at bounding box center [373, 222] width 567 height 26
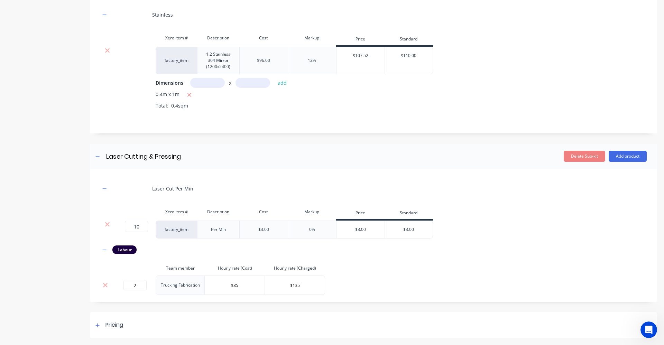
scroll to position [366, 0]
click at [464, 283] on div "Laser Cut Per Min Xero Item # Description Cost Markup Price Standard 10 10 ? fa…" at bounding box center [373, 237] width 547 height 116
click at [57, 274] on div "Product details" at bounding box center [43, 0] width 73 height 676
click at [96, 323] on icon at bounding box center [97, 325] width 4 height 5
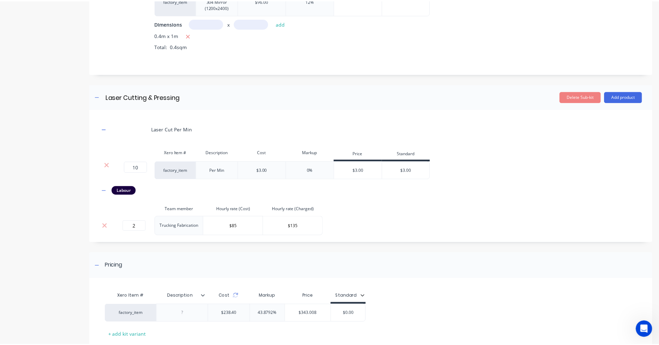
scroll to position [469, 0]
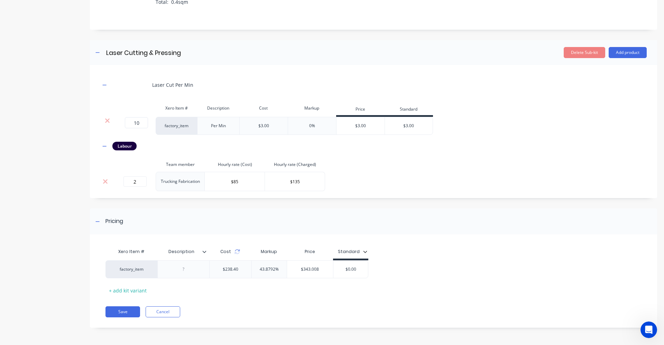
drag, startPoint x: 337, startPoint y: 0, endPoint x: 254, endPoint y: -1, distance: 83.0
click at [254, 0] on html "dashboard products sales purchasing productivity dashboard products Product Cat…" at bounding box center [332, 172] width 664 height 345
click at [623, 53] on button "Add product" at bounding box center [628, 52] width 38 height 11
click at [619, 71] on div "Product catalogue" at bounding box center [613, 70] width 53 height 10
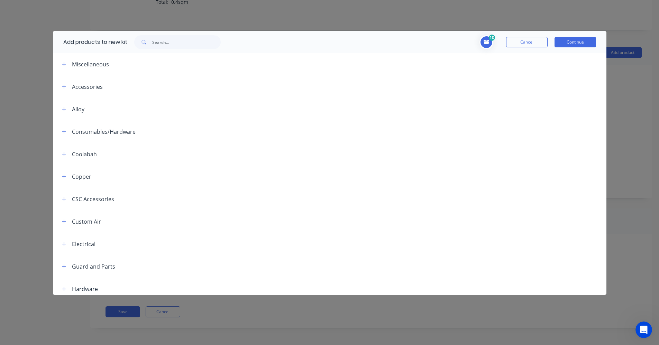
scroll to position [0, 0]
click at [66, 87] on icon "button" at bounding box center [64, 87] width 4 height 5
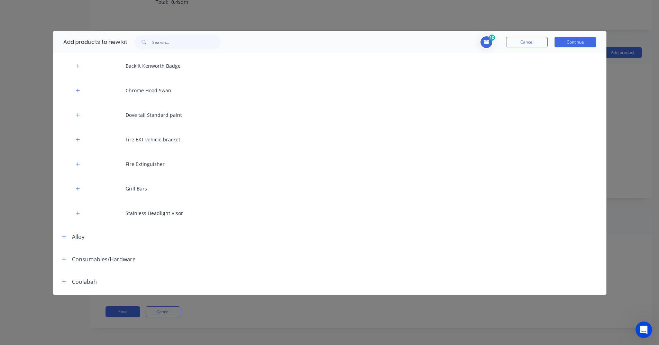
scroll to position [104, 0]
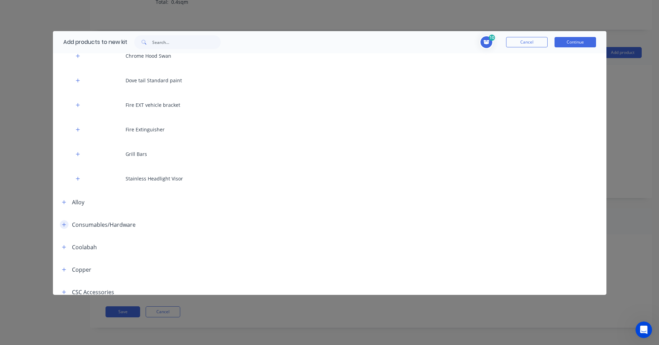
click at [66, 223] on icon "button" at bounding box center [64, 224] width 4 height 5
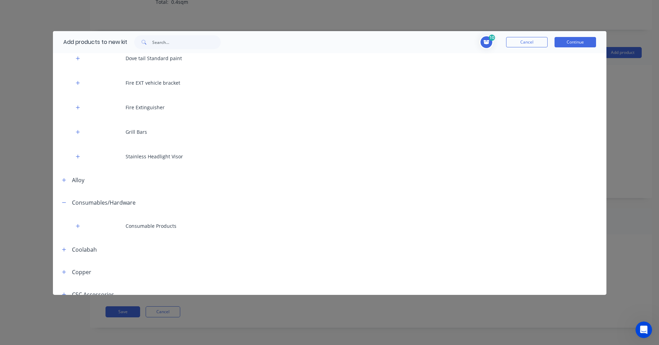
scroll to position [138, 0]
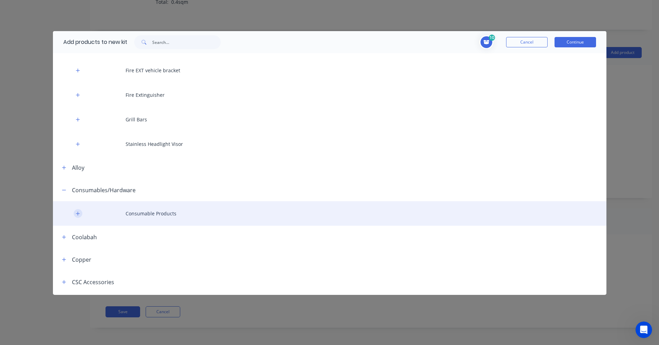
click at [79, 217] on button "button" at bounding box center [78, 213] width 9 height 9
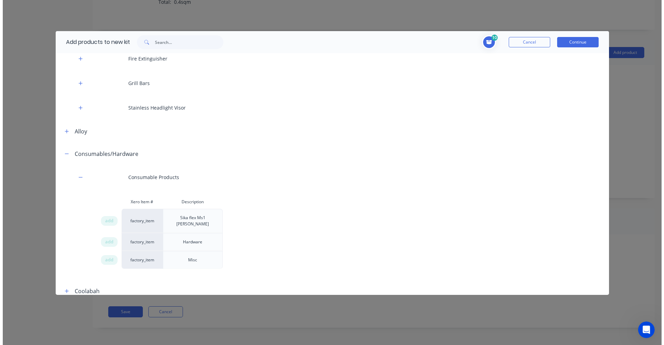
scroll to position [242, 0]
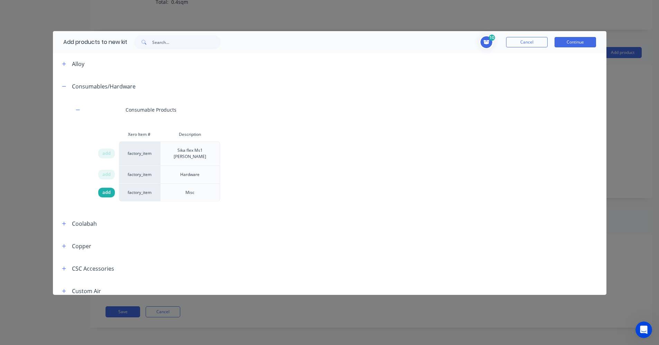
click at [106, 189] on span "add" at bounding box center [106, 192] width 8 height 7
click at [105, 171] on span "add" at bounding box center [106, 174] width 8 height 7
click at [576, 42] on button "Continue" at bounding box center [576, 42] width 42 height 10
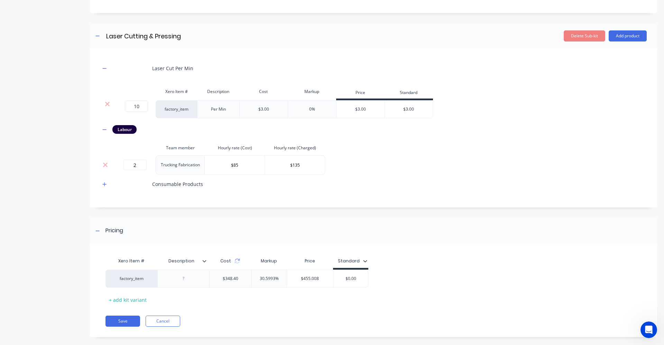
scroll to position [495, 0]
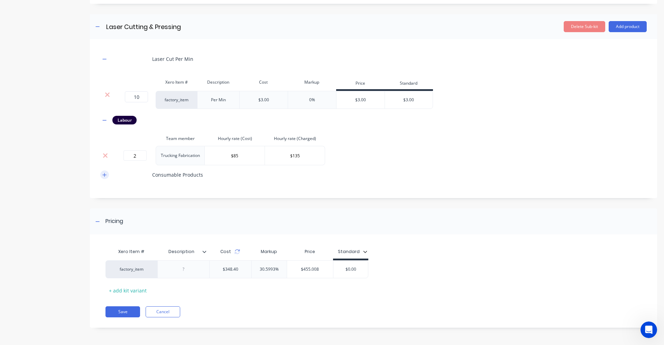
click at [104, 175] on icon "button" at bounding box center [105, 175] width 4 height 4
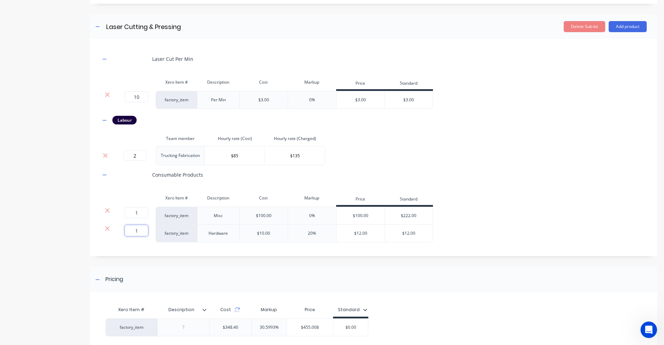
click at [140, 233] on input "1" at bounding box center [136, 230] width 23 height 11
type input "2"
drag, startPoint x: 462, startPoint y: 211, endPoint x: 494, endPoint y: 212, distance: 31.8
click at [464, 211] on div "1 1 ? factory_item Misc $100.00 0% $100.00 $222.00 2 2 ? factory_item Hardware …" at bounding box center [373, 225] width 547 height 36
click at [189, 333] on div at bounding box center [183, 328] width 52 height 18
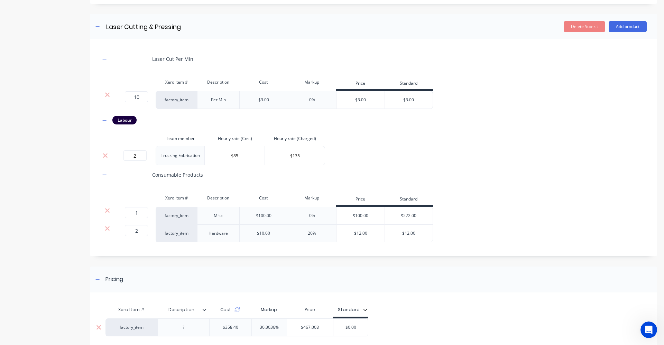
click at [194, 327] on div at bounding box center [183, 327] width 35 height 9
click at [206, 311] on icon at bounding box center [204, 310] width 4 height 4
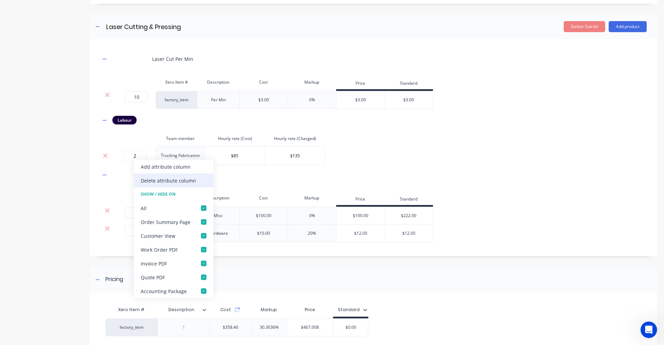
click at [176, 180] on div "Delete attribute column" at bounding box center [168, 180] width 55 height 7
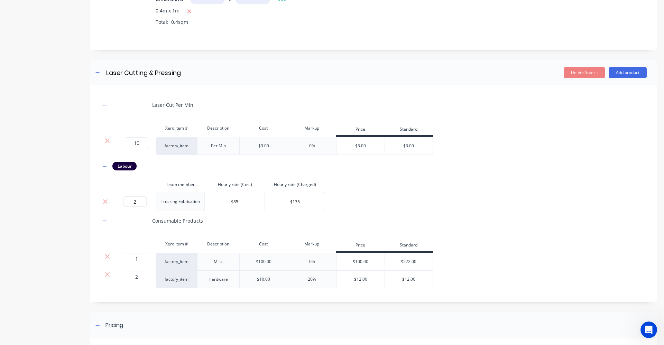
scroll to position [450, 0]
click at [276, 260] on div "$100.00" at bounding box center [263, 262] width 48 height 18
click at [268, 262] on div "$100.00" at bounding box center [264, 261] width 16 height 6
click at [260, 261] on div "$100.00" at bounding box center [264, 261] width 16 height 6
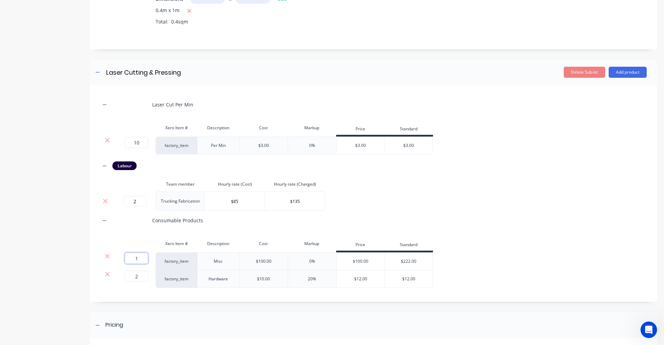
click at [141, 258] on input "1" at bounding box center [136, 258] width 23 height 11
type input "1.5"
click at [445, 211] on div "Laser Cut Per Min Xero Item # Description Cost Markup Price Standard 10 10 ? fa…" at bounding box center [373, 191] width 547 height 193
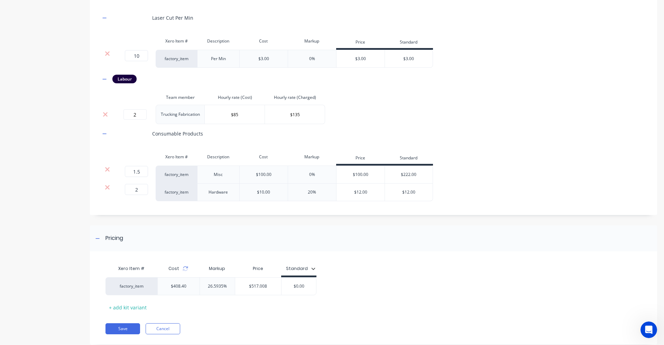
scroll to position [553, 0]
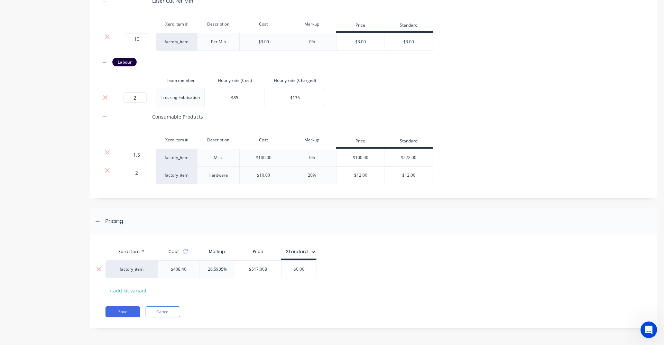
click at [308, 270] on input "$0.00" at bounding box center [299, 269] width 35 height 6
type input "$550"
click at [432, 255] on div "Xero Item # Cost Markup Price Standard factory_item $408.40 26.5935% $517.008 $…" at bounding box center [371, 270] width 531 height 51
click at [116, 315] on button "Save" at bounding box center [123, 311] width 35 height 11
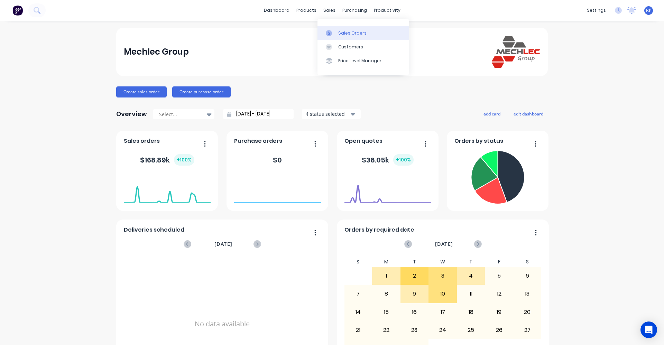
click at [344, 35] on div "Sales Orders" at bounding box center [352, 33] width 28 height 6
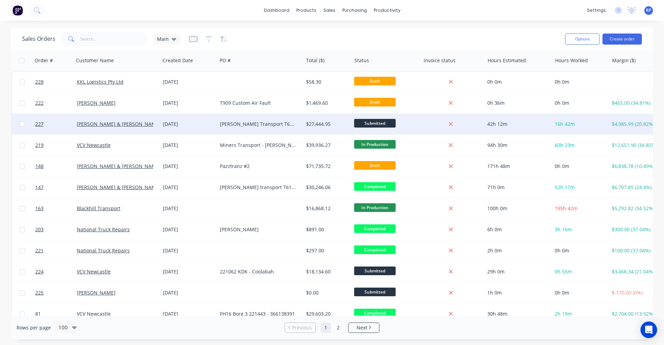
click at [184, 132] on div "[DATE]" at bounding box center [188, 124] width 57 height 21
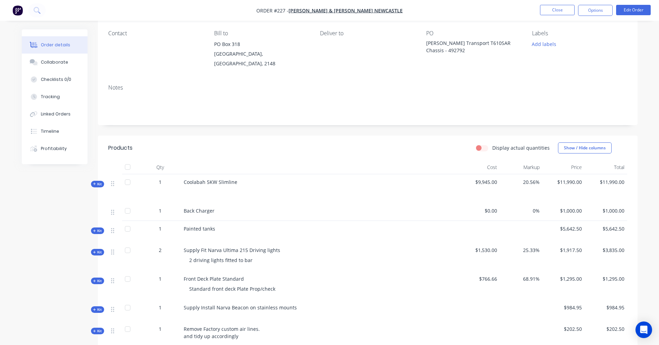
scroll to position [69, 0]
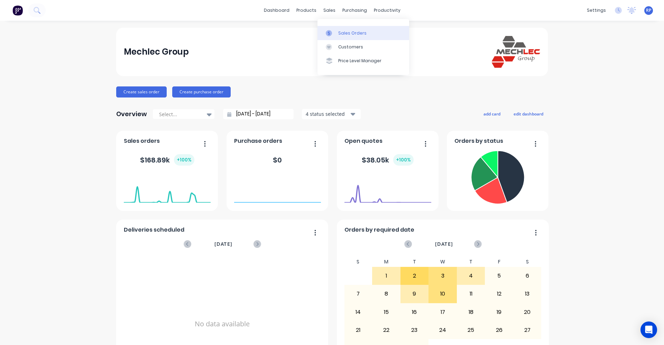
click at [342, 38] on link "Sales Orders" at bounding box center [364, 33] width 92 height 14
